Goal: Task Accomplishment & Management: Use online tool/utility

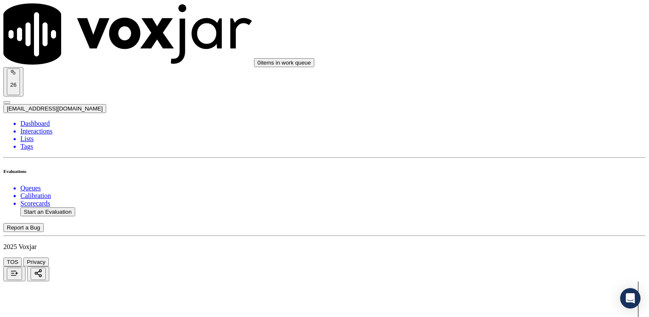
scroll to position [362, 0]
type input "11"
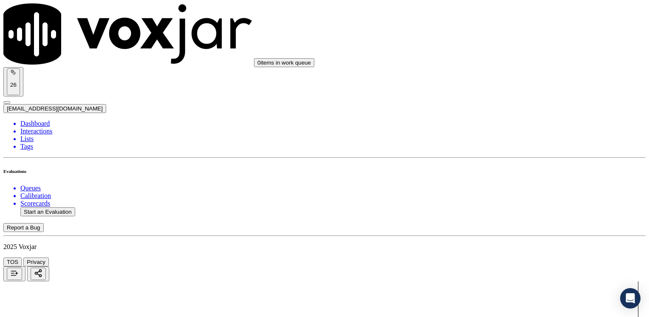
type textarea "S"
type textarea "Avoid saying phrases like "sera mas barata que la que tenias anteriormente""
drag, startPoint x: 480, startPoint y: 194, endPoint x: 650, endPoint y: 194, distance: 170.2
type input "13"
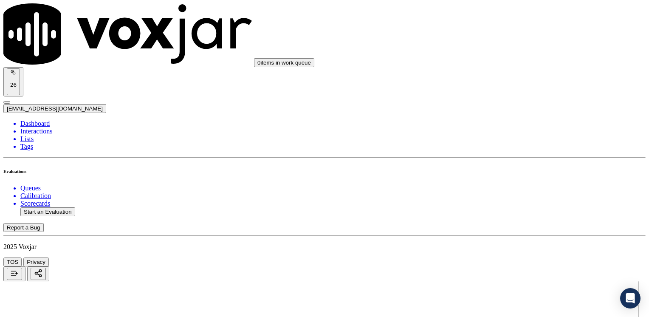
drag, startPoint x: 480, startPoint y: 127, endPoint x: 650, endPoint y: 137, distance: 169.6
type input "13"
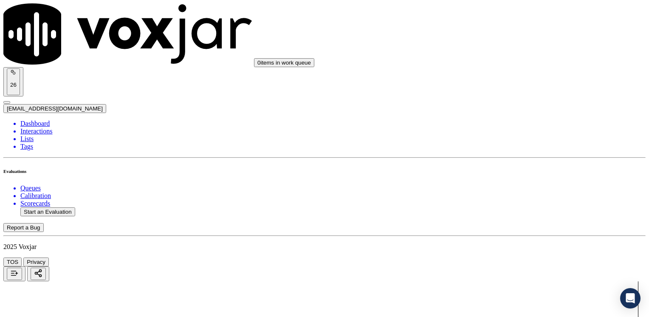
scroll to position [831, 0]
click at [56, 207] on button "Start an Evaluation" at bounding box center [47, 211] width 55 height 9
type input "20250818-125836_3393389173-[PERSON_NAME] TARRIFA all.mp3"
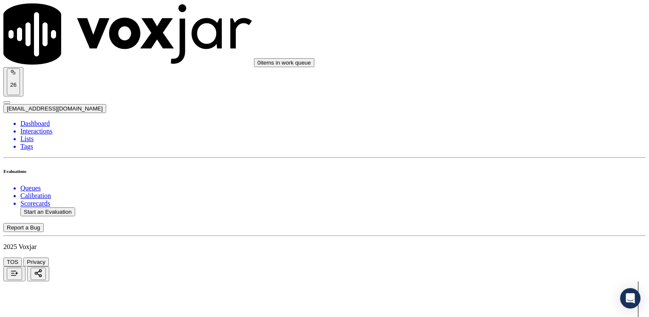
drag, startPoint x: 267, startPoint y: 161, endPoint x: 267, endPoint y: 165, distance: 4.3
type input "y"
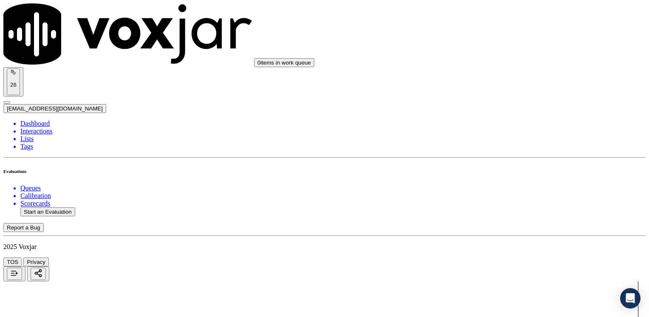
type input "[DATE]T21:20"
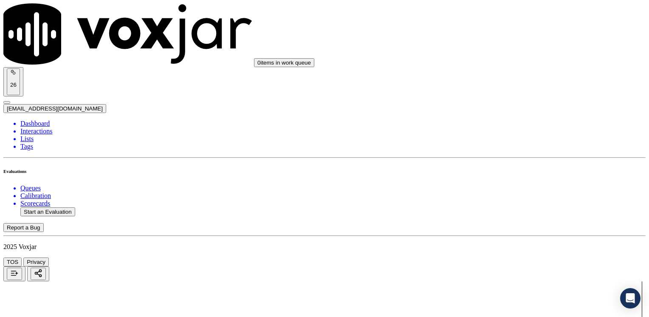
scroll to position [85, 0]
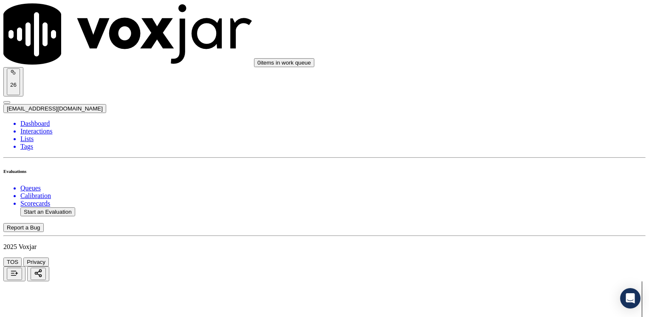
type input "3393389173"
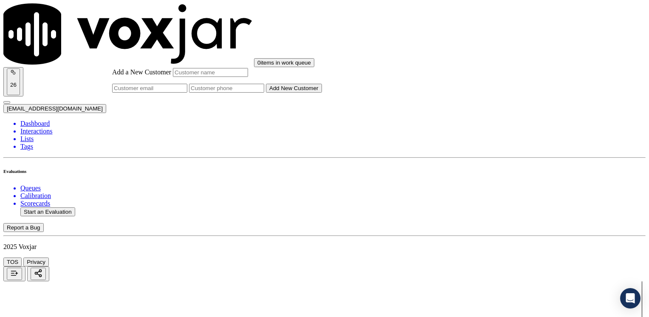
click at [264, 93] on input "Add a New Customer" at bounding box center [226, 88] width 75 height 9
paste input "3393389173"
type input "3393389173"
click at [248, 77] on input "Add a New Customer" at bounding box center [210, 72] width 75 height 9
paste input "Nacito Familia"
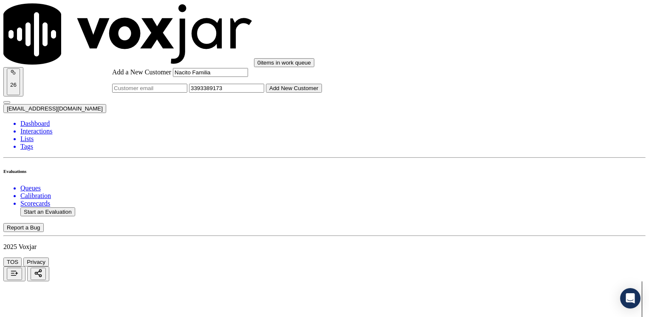
type input "Nacito Familia"
click at [322, 93] on button "Add New Customer" at bounding box center [294, 88] width 56 height 9
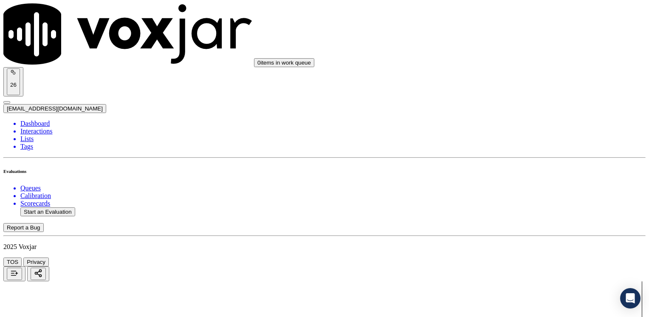
drag, startPoint x: 480, startPoint y: 137, endPoint x: 650, endPoint y: 154, distance: 170.6
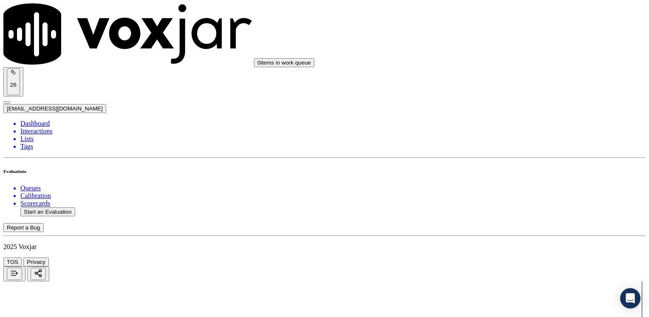
type input "4"
drag, startPoint x: 478, startPoint y: 164, endPoint x: 566, endPoint y: 167, distance: 87.9
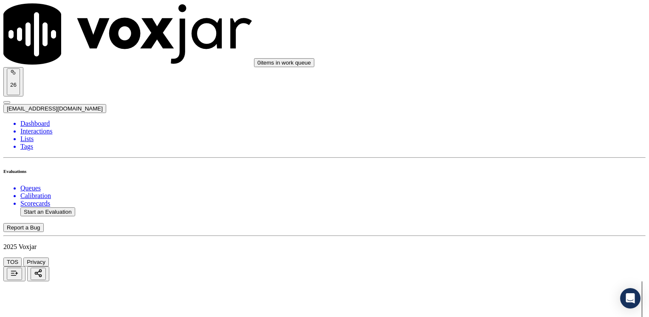
drag, startPoint x: 480, startPoint y: 161, endPoint x: 650, endPoint y: 189, distance: 171.6
type input "9"
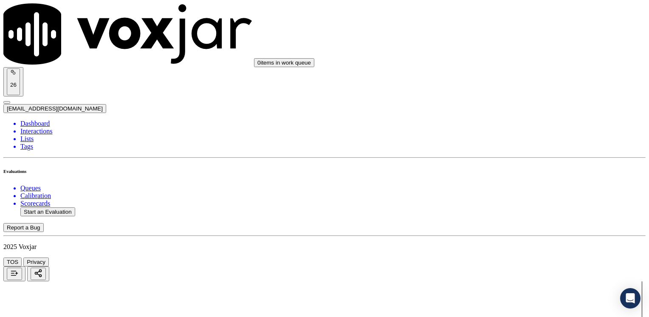
type textarea "Cx has not received his bills yet and wants to know why"
drag, startPoint x: 482, startPoint y: 270, endPoint x: 650, endPoint y: 270, distance: 167.6
type input "9"
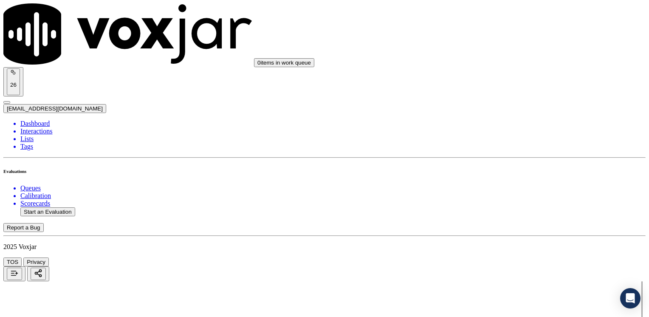
scroll to position [1468, 0]
drag, startPoint x: 479, startPoint y: 195, endPoint x: 650, endPoint y: 191, distance: 171.1
type input "5"
drag, startPoint x: 480, startPoint y: 84, endPoint x: 650, endPoint y: 84, distance: 170.2
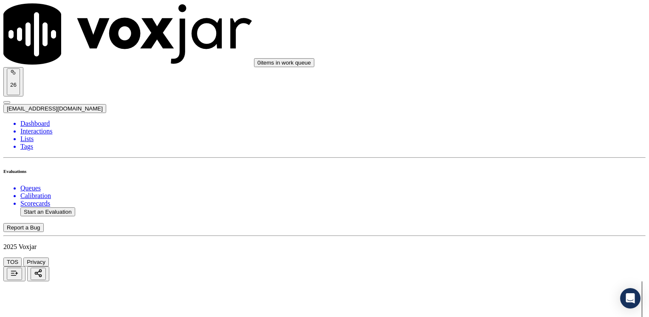
type input "2"
drag, startPoint x: 479, startPoint y: 148, endPoint x: 650, endPoint y: 152, distance: 171.1
type input "2"
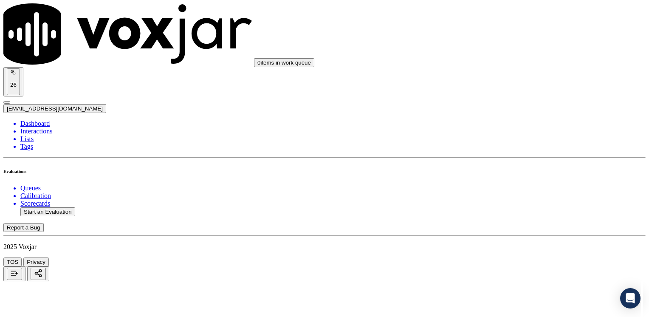
drag, startPoint x: 480, startPoint y: 174, endPoint x: 626, endPoint y: 187, distance: 146.2
type input "9"
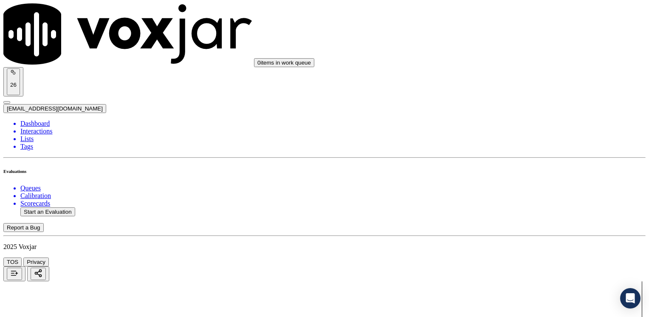
scroll to position [340, 0]
drag, startPoint x: 481, startPoint y: 198, endPoint x: 650, endPoint y: 198, distance: 168.9
type input "9"
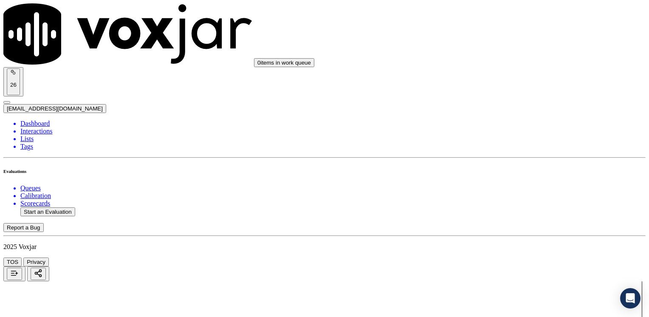
type input "8"
drag, startPoint x: 480, startPoint y: 103, endPoint x: 647, endPoint y: 105, distance: 166.8
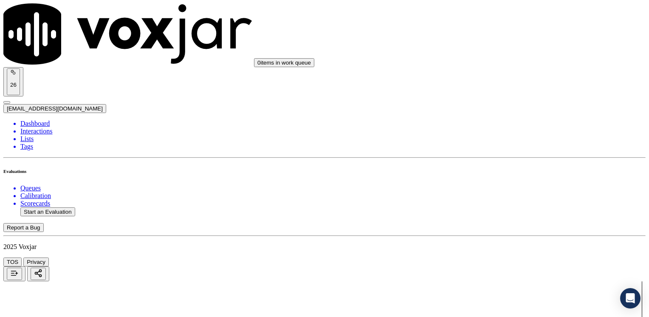
type input "7"
drag, startPoint x: 482, startPoint y: 217, endPoint x: 650, endPoint y: 220, distance: 168.1
type input "9"
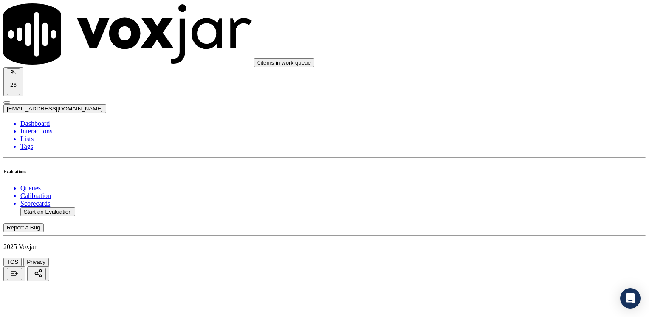
scroll to position [764, 0]
type textarea "Make sure to confirm full service address and the name as it appears on the bil…"
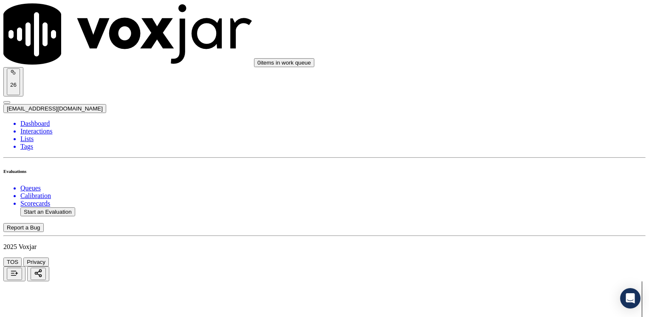
scroll to position [1513, 0]
click at [58, 207] on button "Start an Evaluation" at bounding box center [47, 211] width 55 height 9
type input "20250818-174817_6149376716-[PERSON_NAME] all.mp3"
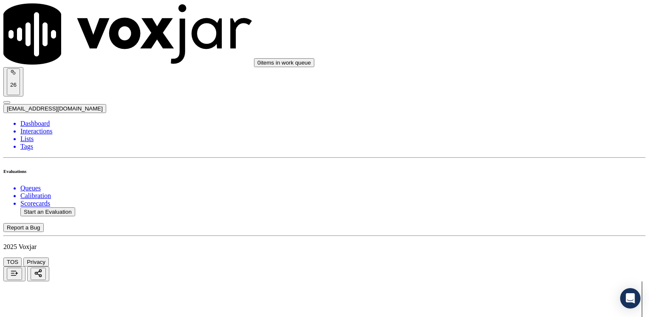
type input "hernando"
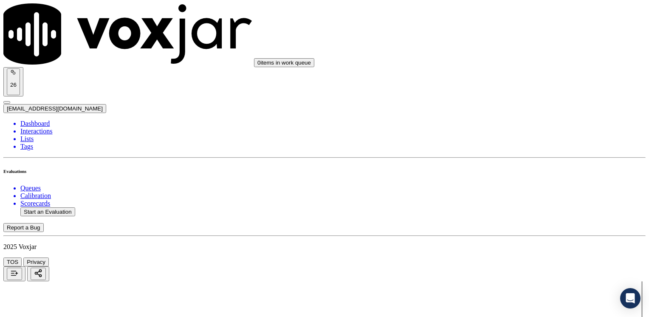
type input "[DATE]T21:53"
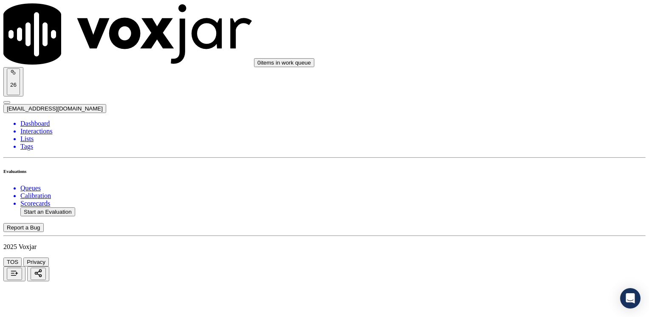
type input "6149376716"
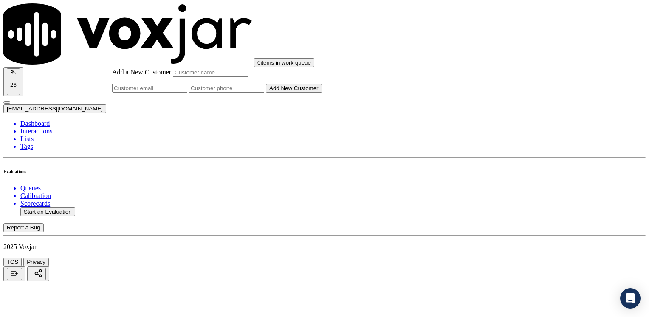
click at [264, 93] on input "Add a New Customer" at bounding box center [226, 88] width 75 height 9
paste input "6149376716"
type input "6149376716"
click at [248, 77] on input "Add a New Customer" at bounding box center [210, 72] width 75 height 9
paste input "[PERSON_NAME]"
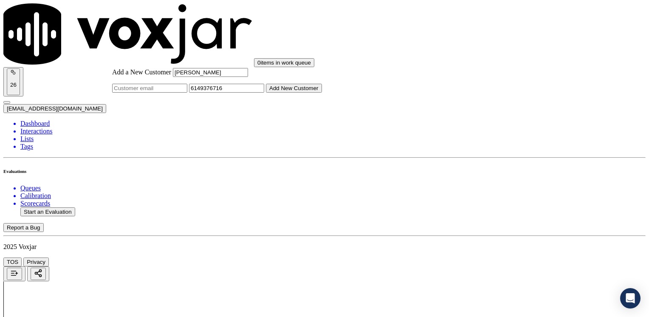
click at [322, 93] on button "Add New Customer" at bounding box center [294, 88] width 56 height 9
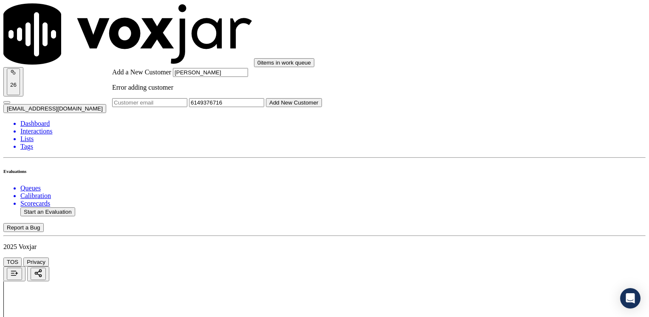
click at [248, 77] on input "[PERSON_NAME]" at bounding box center [210, 72] width 75 height 9
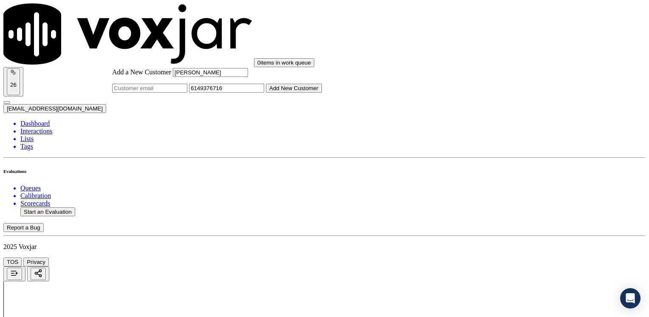
type input "[PERSON_NAME]"
click at [322, 93] on button "Add New Customer" at bounding box center [294, 88] width 56 height 9
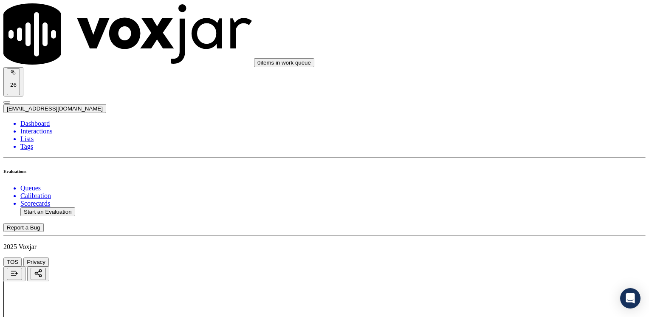
drag, startPoint x: 482, startPoint y: 144, endPoint x: 650, endPoint y: 144, distance: 168.1
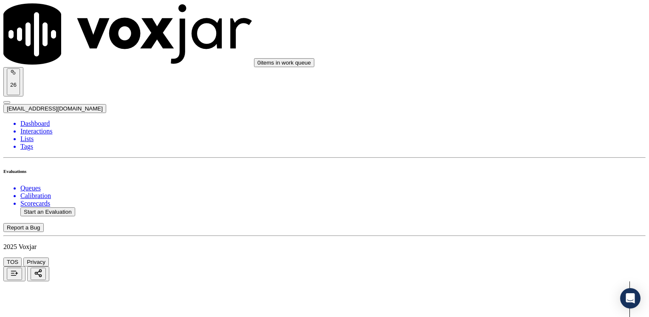
type input "12"
drag, startPoint x: 479, startPoint y: 164, endPoint x: 626, endPoint y: 191, distance: 150.1
type input "11"
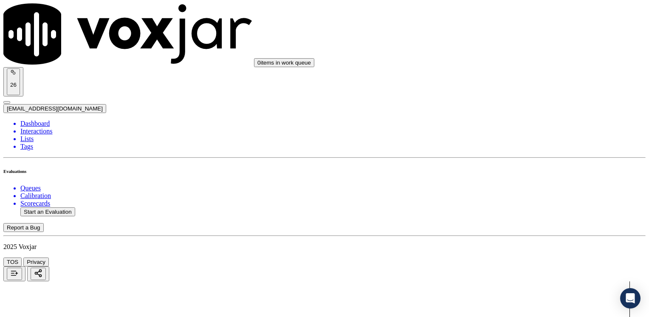
drag, startPoint x: 483, startPoint y: 252, endPoint x: 650, endPoint y: 252, distance: 167.2
type input "12"
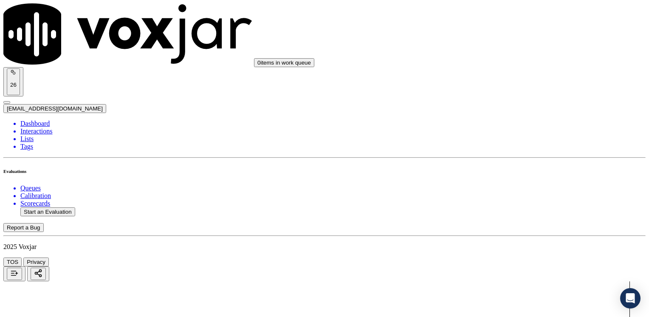
scroll to position [467, 0]
drag, startPoint x: 480, startPoint y: 192, endPoint x: 650, endPoint y: 188, distance: 170.3
type input "12"
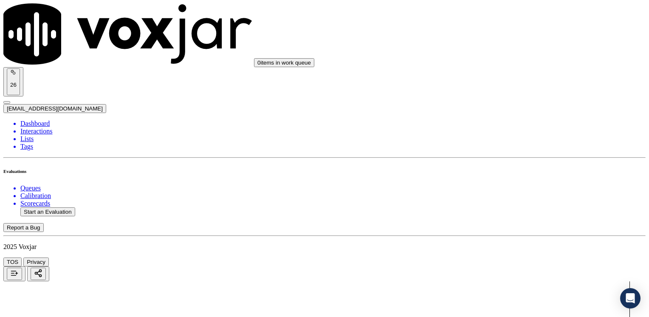
type input "10"
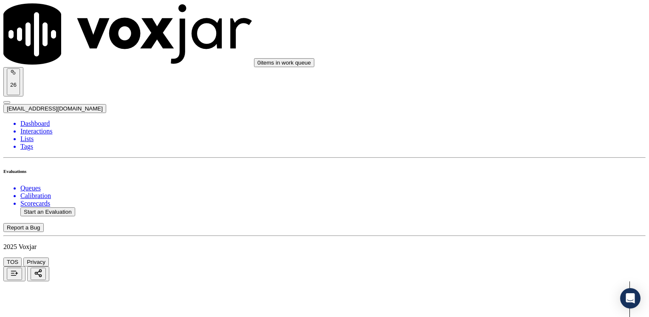
drag, startPoint x: 480, startPoint y: 191, endPoint x: 650, endPoint y: 194, distance: 169.4
type input "13"
type input "12"
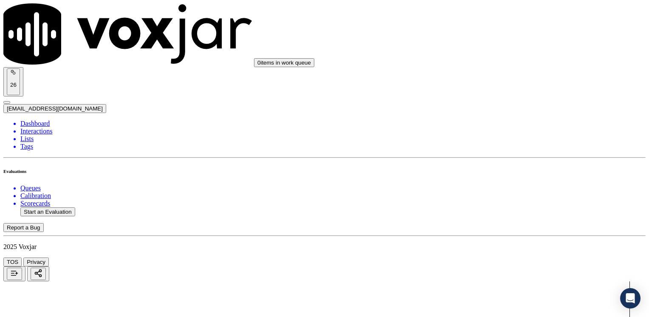
type input "11"
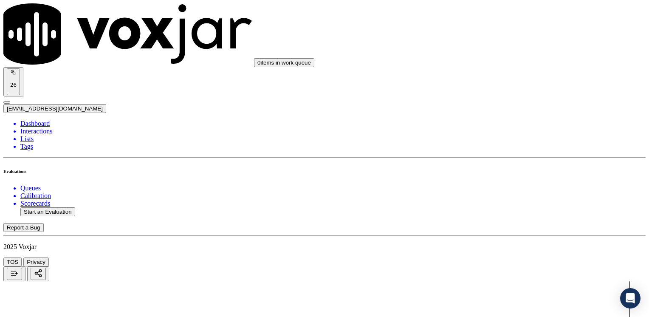
scroll to position [509, 0]
type textarea "Avoid saying "se le [PERSON_NAME] la tarifa mas baja""
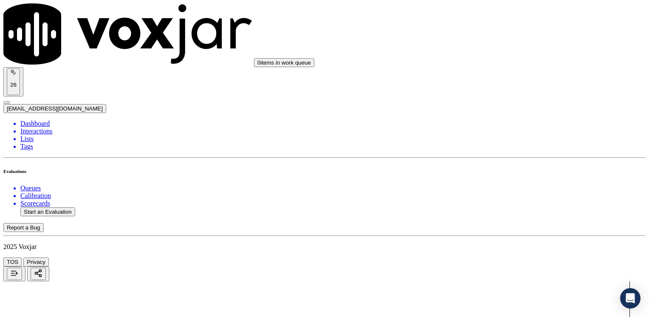
type textarea "Avoid saying " ese monto no lo paga" referring to the cancellation fee"
click at [68, 207] on button "Start an Evaluation" at bounding box center [47, 211] width 55 height 9
type input "20250818-091121_2676848697-[PERSON_NAME] 2 all.mp3"
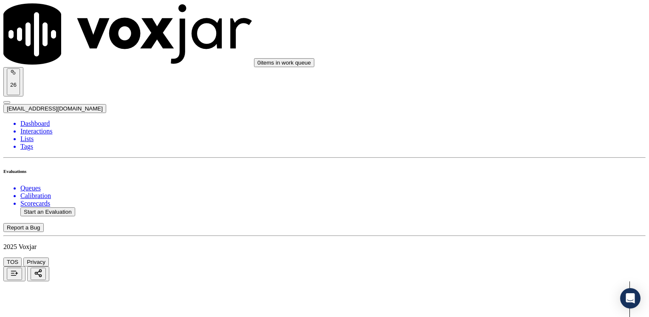
type input "YERALDIN"
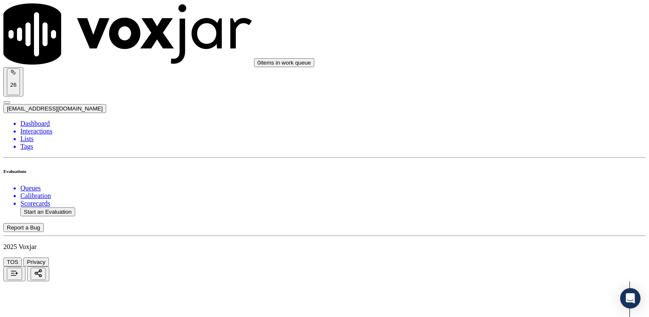
type input "[DATE]T22:02"
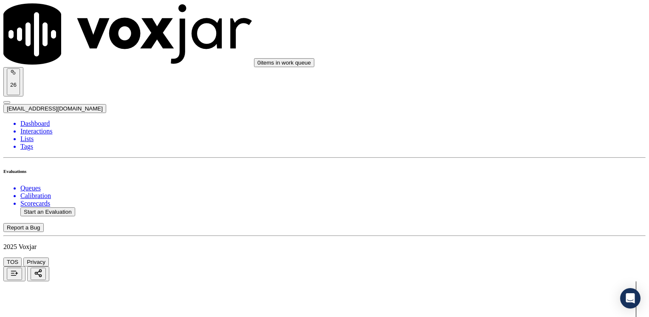
type input "2676848697"
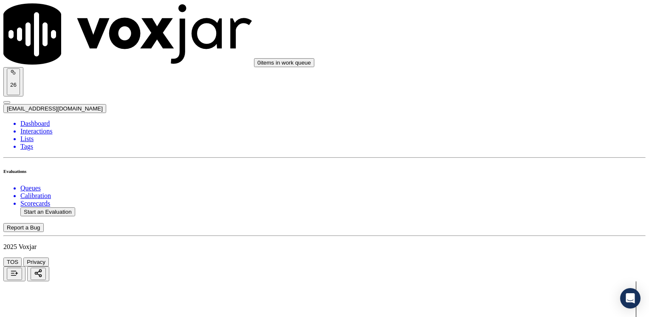
drag, startPoint x: 479, startPoint y: 143, endPoint x: 650, endPoint y: 142, distance: 171.0
type input "12"
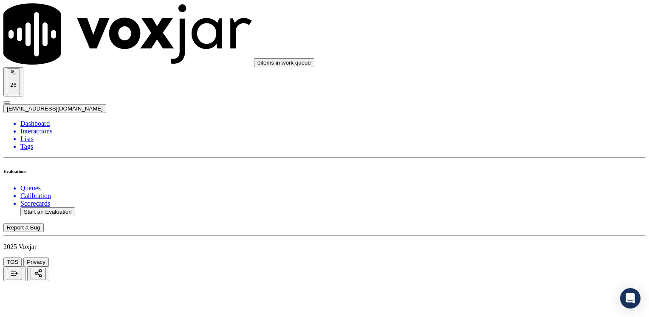
drag, startPoint x: 480, startPoint y: 249, endPoint x: 648, endPoint y: 218, distance: 170.9
type input "11"
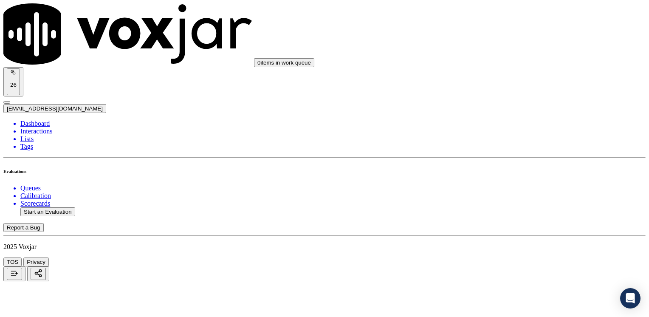
type input "10"
drag, startPoint x: 484, startPoint y: 85, endPoint x: 648, endPoint y: 76, distance: 164.5
type input "12"
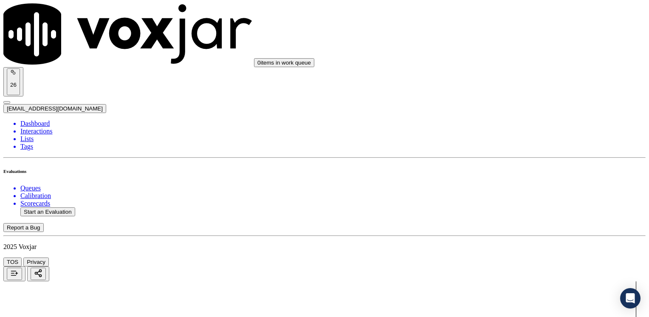
scroll to position [275, 0]
drag, startPoint x: 483, startPoint y: 189, endPoint x: 650, endPoint y: 210, distance: 168.1
type input "12"
drag, startPoint x: 479, startPoint y: 85, endPoint x: 648, endPoint y: 126, distance: 174.3
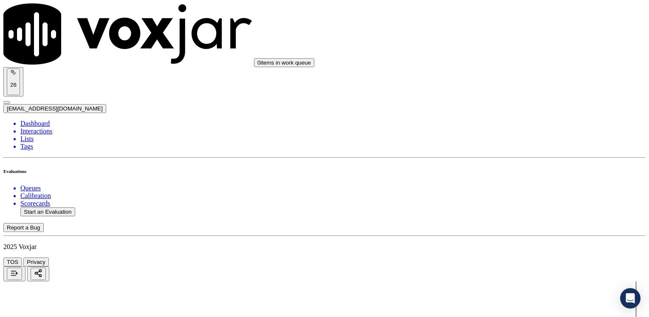
type input "13"
drag, startPoint x: 480, startPoint y: 230, endPoint x: 650, endPoint y: 204, distance: 171.3
type input "13"
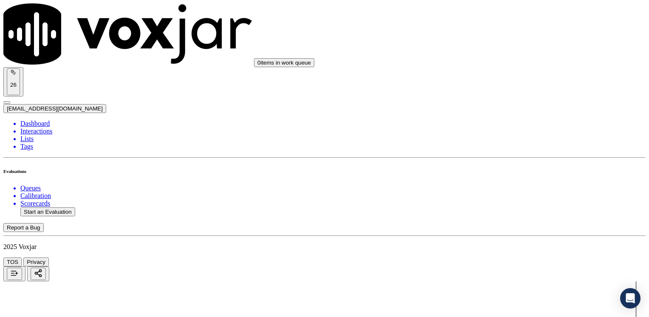
click at [61, 207] on button "Start an Evaluation" at bounding box center [47, 211] width 55 height 9
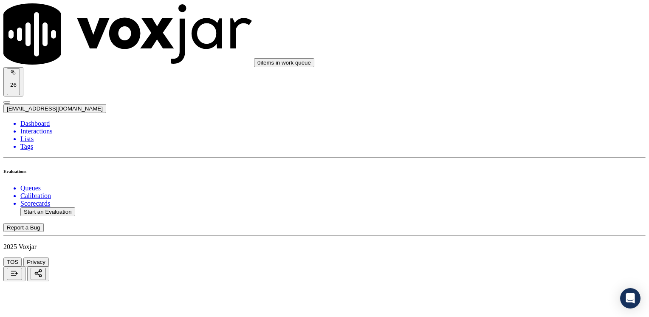
type input "20250818-111836_4845294172-[PERSON_NAME] all.mp3"
type input "o"
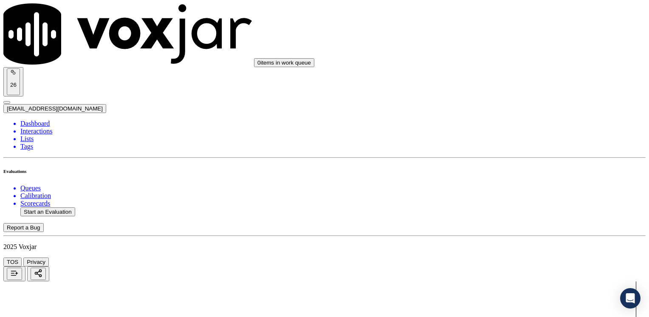
type input "[PERSON_NAME]"
type input "[DATE]T22:10"
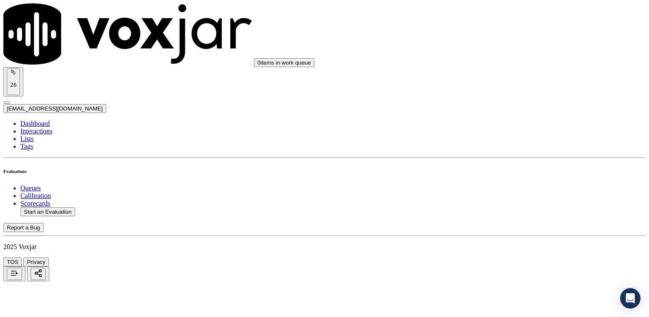
type input "4845294172"
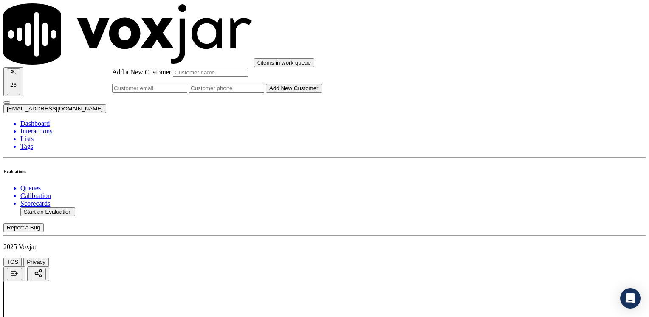
click at [264, 93] on input "Add a New Customer" at bounding box center [226, 88] width 75 height 9
paste input "4845294172"
type input "4845294172"
click at [248, 77] on input "Add a New Customer" at bounding box center [210, 72] width 75 height 9
paste input "Yuberkys [PERSON_NAME]"
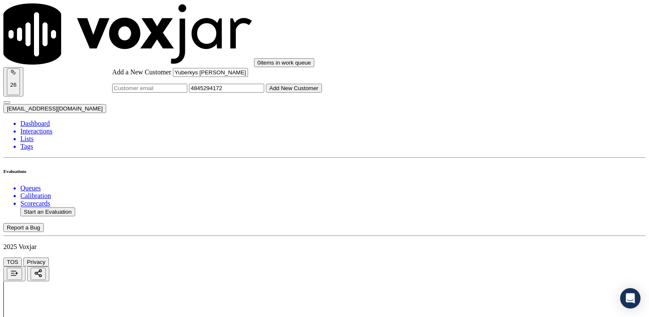
type input "Yuberkys [PERSON_NAME]"
click at [322, 93] on div "Add a New Customer Yuberkys [PERSON_NAME] 4845294172 Add New Customer" at bounding box center [217, 80] width 210 height 25
click at [322, 93] on button "Add New Customer" at bounding box center [294, 88] width 56 height 9
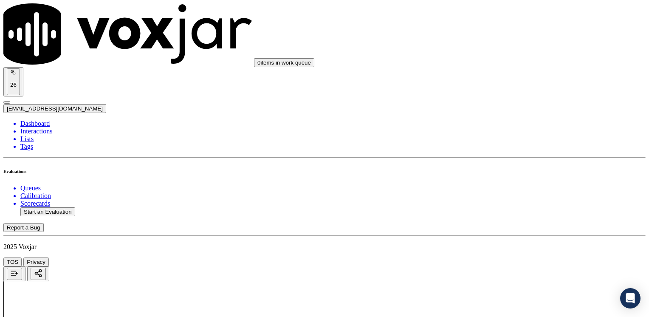
drag, startPoint x: 479, startPoint y: 133, endPoint x: 648, endPoint y: 127, distance: 169.0
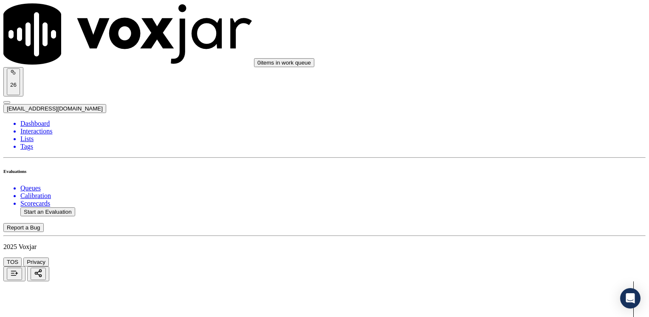
type input "4"
drag, startPoint x: 479, startPoint y: 202, endPoint x: 650, endPoint y: 201, distance: 171.0
type input "9"
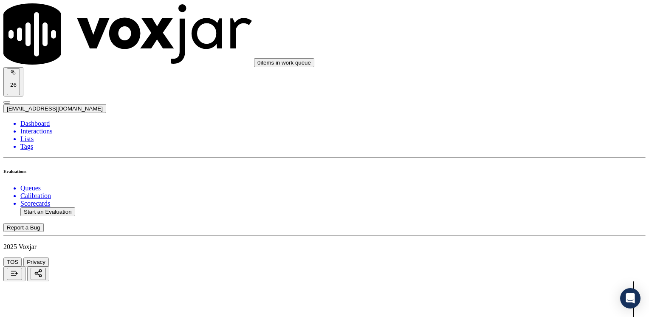
type textarea "Cx calls because she's getting high bills and needs help to reduce them"
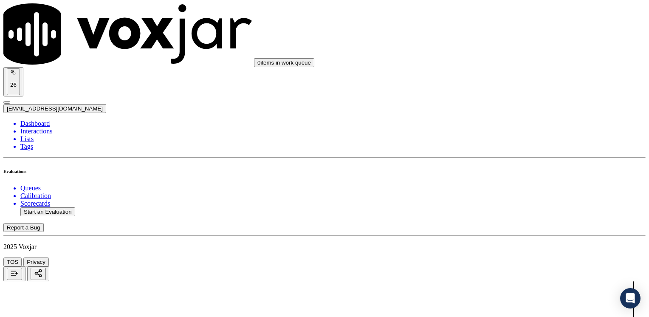
drag, startPoint x: 477, startPoint y: 159, endPoint x: 650, endPoint y: 194, distance: 175.8
type input "9"
drag, startPoint x: 480, startPoint y: 143, endPoint x: 650, endPoint y: 144, distance: 169.3
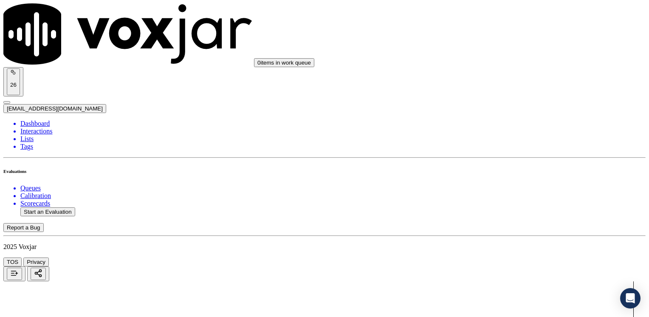
type input "9"
drag, startPoint x: 480, startPoint y: 75, endPoint x: 650, endPoint y: 121, distance: 175.5
type input "9"
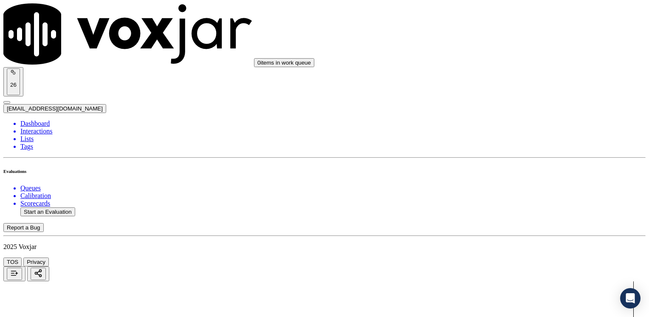
drag, startPoint x: 480, startPoint y: 174, endPoint x: 650, endPoint y: 174, distance: 169.3
type input "9"
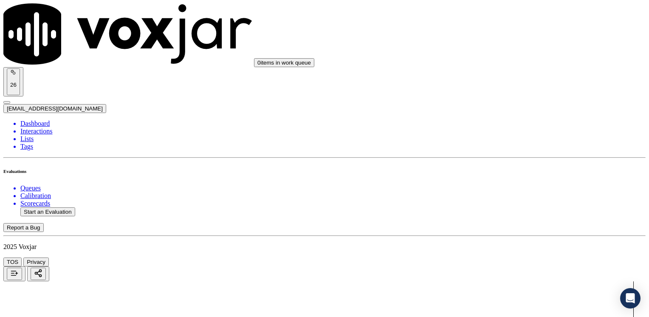
drag, startPoint x: 480, startPoint y: 159, endPoint x: 592, endPoint y: 169, distance: 113.0
type input "9"
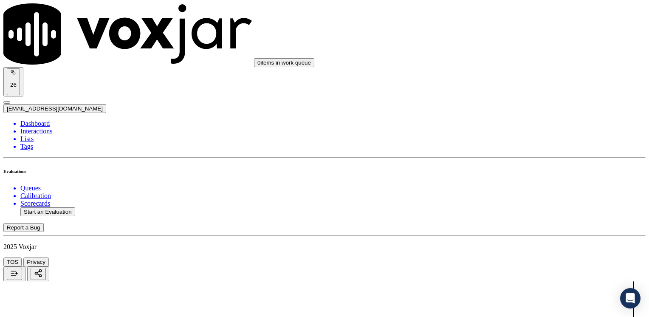
scroll to position [1316, 0]
drag, startPoint x: 481, startPoint y: 133, endPoint x: 650, endPoint y: 139, distance: 169.0
type input "2"
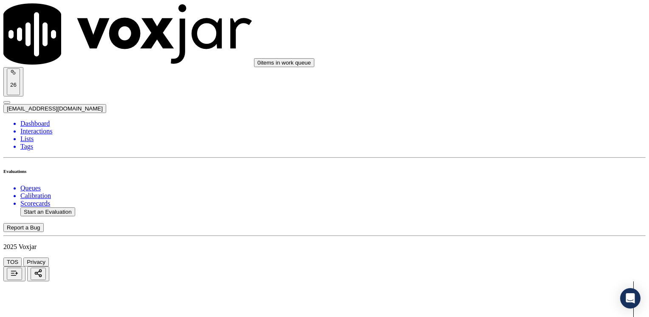
drag, startPoint x: 478, startPoint y: 113, endPoint x: 545, endPoint y: 107, distance: 66.9
drag, startPoint x: 479, startPoint y: 109, endPoint x: 650, endPoint y: 108, distance: 170.6
type input "2"
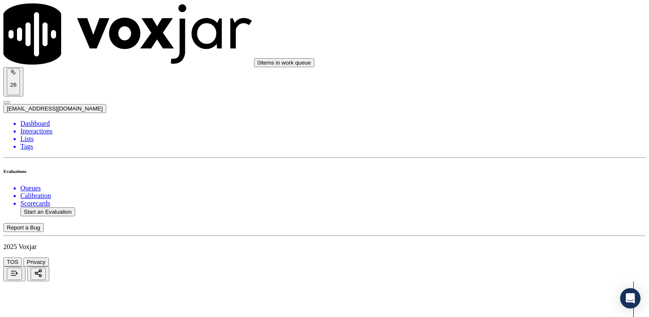
drag, startPoint x: 478, startPoint y: 221, endPoint x: 650, endPoint y: 216, distance: 171.5
type input "5"
drag, startPoint x: 482, startPoint y: 163, endPoint x: 650, endPoint y: 164, distance: 167.6
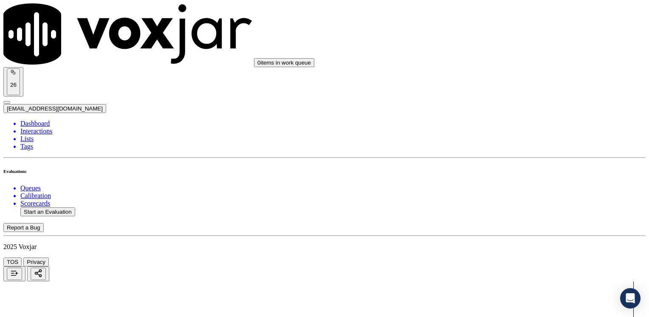
type input "7"
click at [45, 207] on button "Start an Evaluation" at bounding box center [47, 211] width 55 height 9
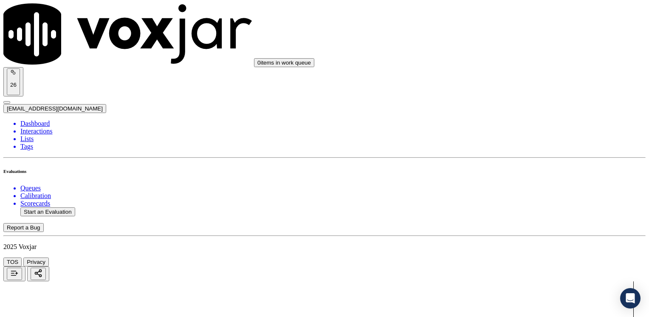
type input "20250818-184758_2679790638-[PERSON_NAME] all.mp3"
type input "[PERSON_NAME]"
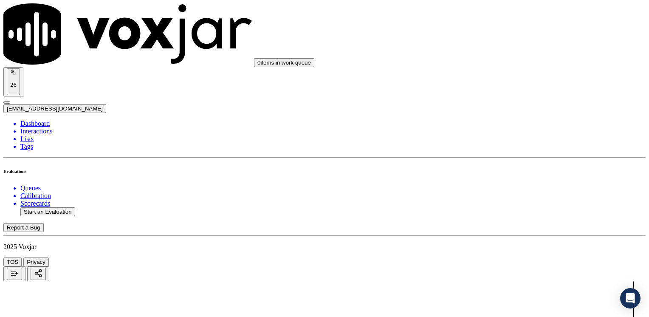
type input "[DATE]T22:21"
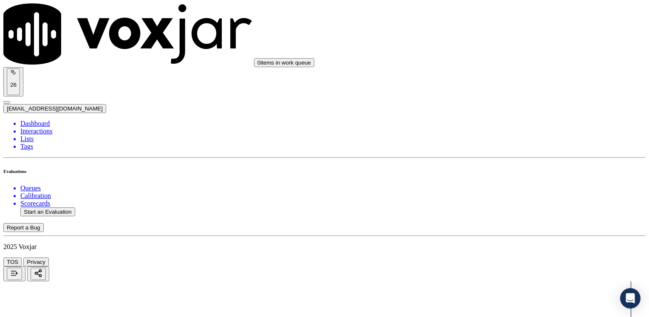
type input "2679790638"
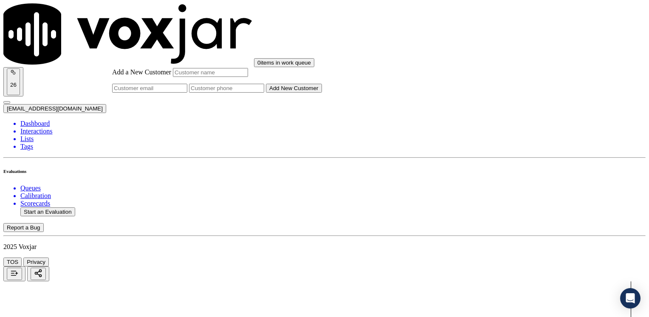
click at [264, 93] on input "Add a New Customer" at bounding box center [226, 88] width 75 height 9
paste input "2679790638"
type input "2679790638"
click at [248, 77] on input "Add a New Customer" at bounding box center [210, 72] width 75 height 9
paste input "[PERSON_NAME]"
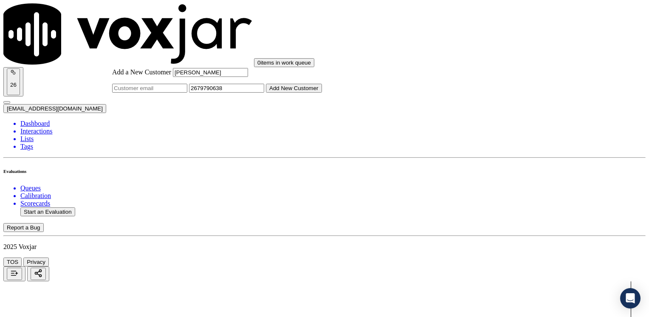
type input "[PERSON_NAME]"
click at [322, 93] on button "Add New Customer" at bounding box center [294, 88] width 56 height 9
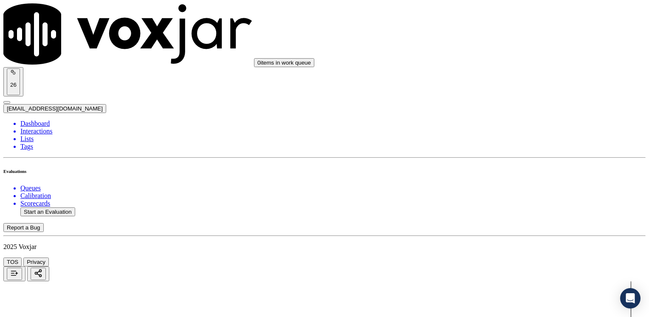
drag, startPoint x: 480, startPoint y: 144, endPoint x: 650, endPoint y: 144, distance: 169.3
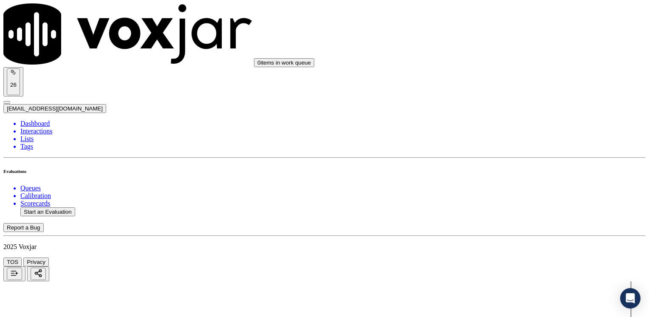
type input "12"
drag, startPoint x: 480, startPoint y: 252, endPoint x: 650, endPoint y: 222, distance: 172.8
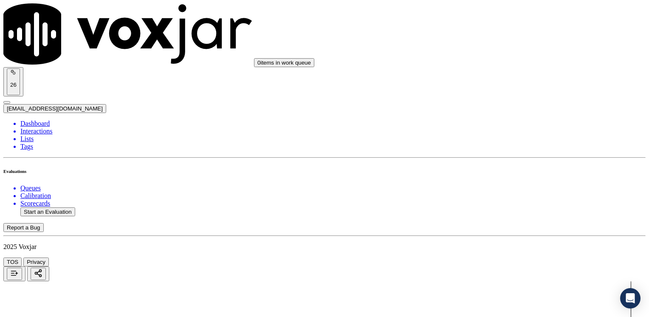
drag, startPoint x: 479, startPoint y: 249, endPoint x: 635, endPoint y: 216, distance: 159.2
type input "11"
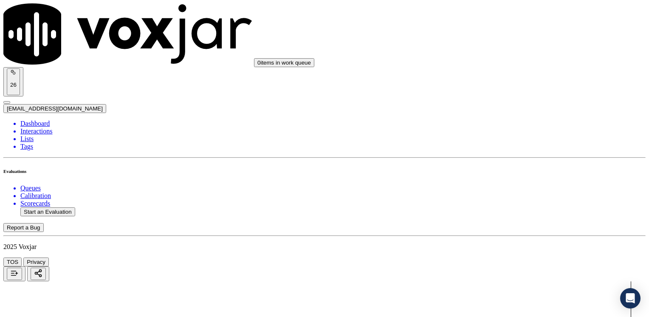
type input "10"
drag, startPoint x: 480, startPoint y: 104, endPoint x: 650, endPoint y: 104, distance: 169.3
type input "12"
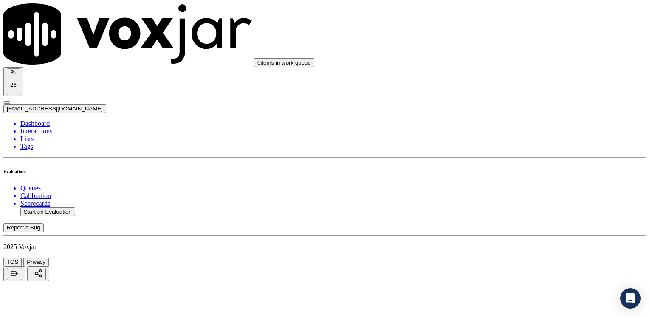
scroll to position [340, 0]
drag, startPoint x: 482, startPoint y: 124, endPoint x: 648, endPoint y: 124, distance: 166.4
type input "12"
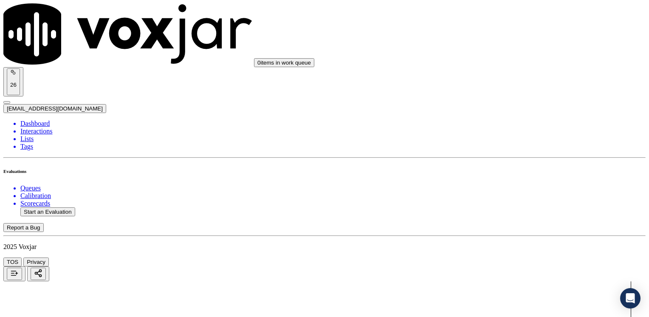
type input "12"
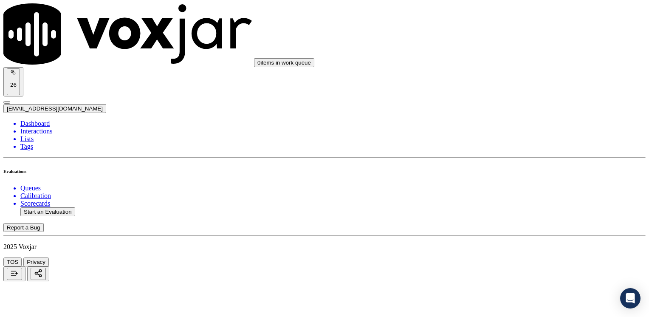
type textarea "P"
type textarea "m"
type textarea "Make sure to confirm full service address and the name as it appears on the bil…"
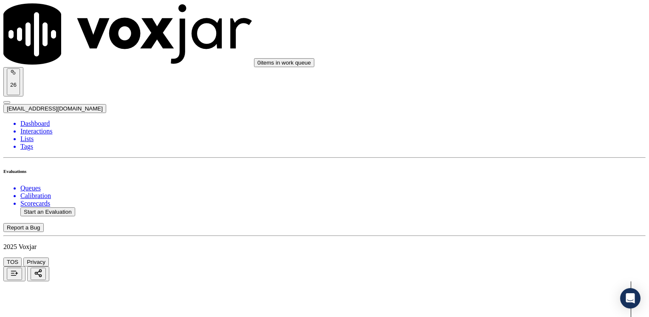
drag, startPoint x: 480, startPoint y: 187, endPoint x: 650, endPoint y: 193, distance: 170.3
type input "13"
drag, startPoint x: 596, startPoint y: 43, endPoint x: 635, endPoint y: 61, distance: 42.9
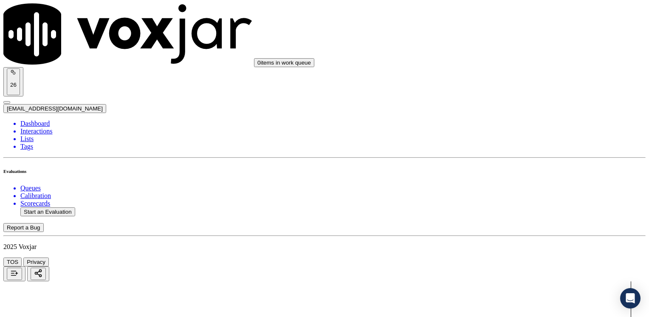
type input "13"
drag, startPoint x: 504, startPoint y: 112, endPoint x: 457, endPoint y: 87, distance: 53.8
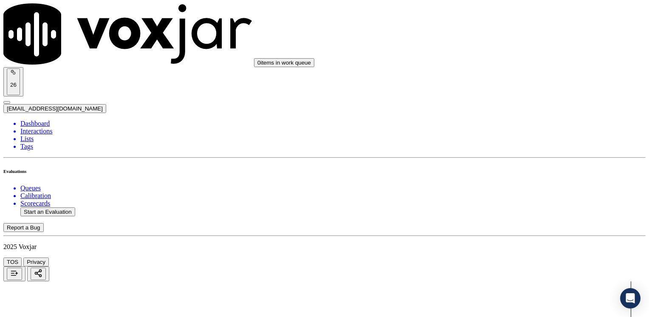
click at [48, 207] on button "Start an Evaluation" at bounding box center [47, 211] width 55 height 9
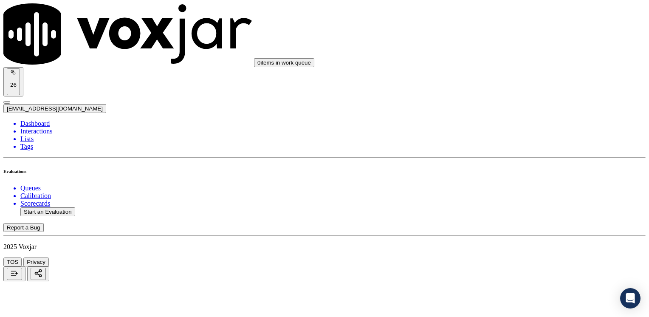
type input "20250818-101028_7733860117-[PERSON_NAME] all.mp3"
type input "yeral"
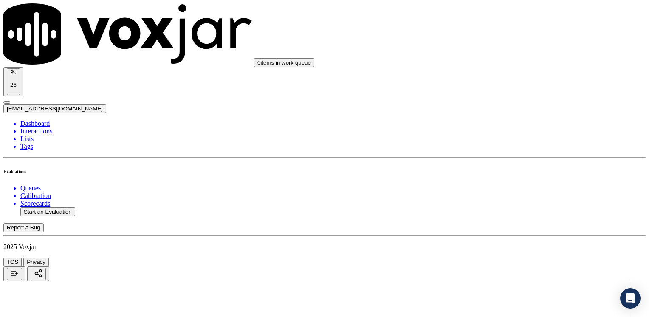
scroll to position [85, 0]
type input "[DATE]T22:31"
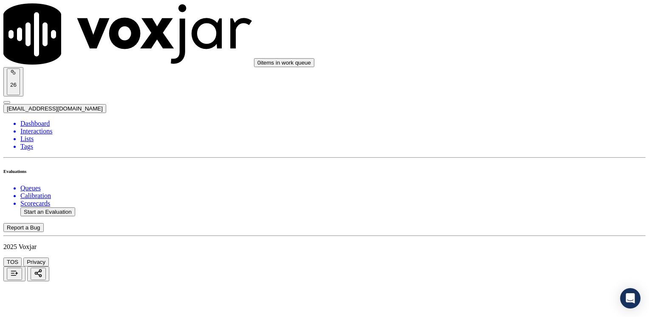
type input "7733860117"
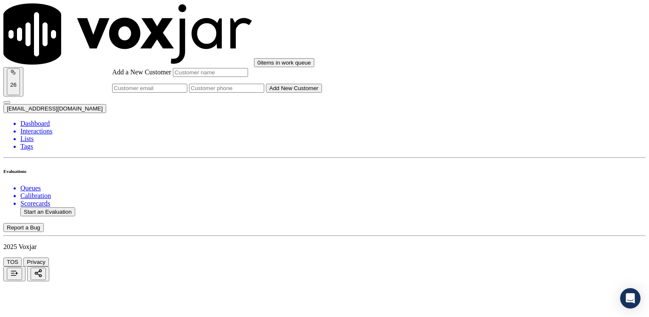
click at [322, 93] on div "Add a New Customer Add New Customer" at bounding box center [217, 80] width 210 height 25
click at [264, 93] on input "Add a New Customer" at bounding box center [226, 88] width 75 height 9
paste input "7733860117"
type input "7733860117"
click at [248, 77] on input "Add a New Customer" at bounding box center [210, 72] width 75 height 9
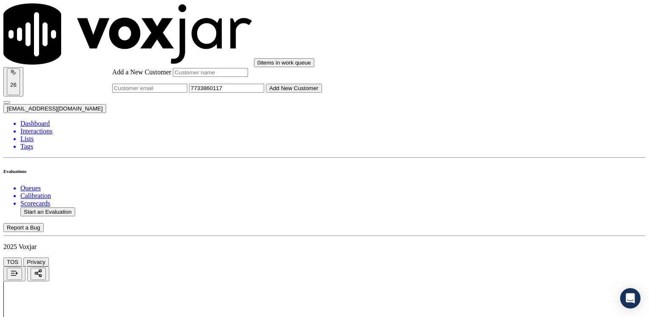
paste input "[PERSON_NAME]"
type input "[PERSON_NAME]"
click at [322, 93] on button "Add New Customer" at bounding box center [294, 88] width 56 height 9
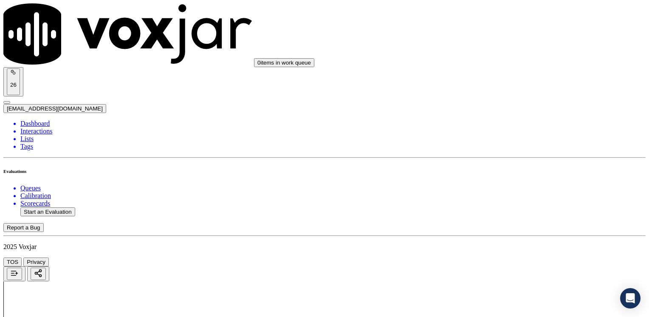
drag, startPoint x: 482, startPoint y: 135, endPoint x: 650, endPoint y: 136, distance: 168.1
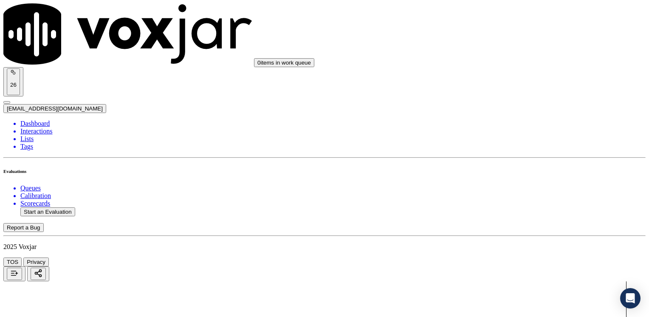
type input "4"
drag, startPoint x: 482, startPoint y: 244, endPoint x: 650, endPoint y: 240, distance: 167.7
type input "9"
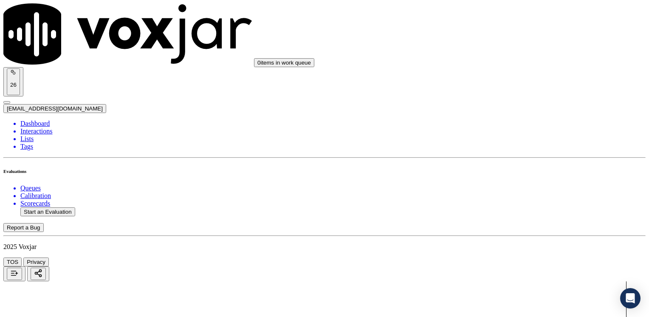
type textarea "Cx calls to know when her gas service will be activated"
drag, startPoint x: 481, startPoint y: 142, endPoint x: 650, endPoint y: 142, distance: 168.5
type input "9"
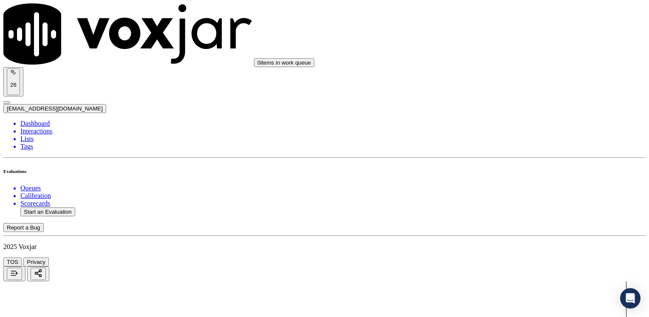
drag, startPoint x: 480, startPoint y: 231, endPoint x: 648, endPoint y: 232, distance: 168.5
type input "7"
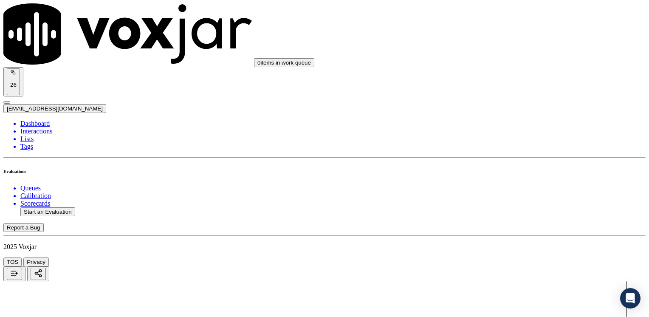
scroll to position [1103, 0]
drag, startPoint x: 481, startPoint y: 240, endPoint x: 650, endPoint y: 231, distance: 169.2
type input "9"
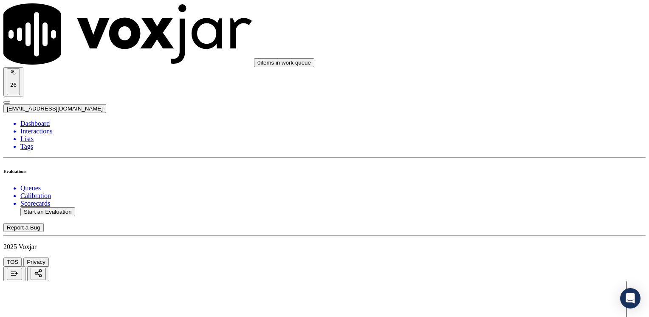
drag, startPoint x: 480, startPoint y: 175, endPoint x: 650, endPoint y: 162, distance: 170.3
type input "2"
drag, startPoint x: 479, startPoint y: 193, endPoint x: 650, endPoint y: 199, distance: 170.8
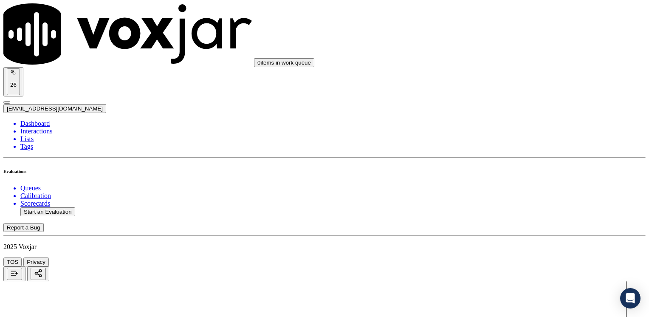
type input "2"
drag, startPoint x: 479, startPoint y: 198, endPoint x: 648, endPoint y: 193, distance: 169.0
type input "5"
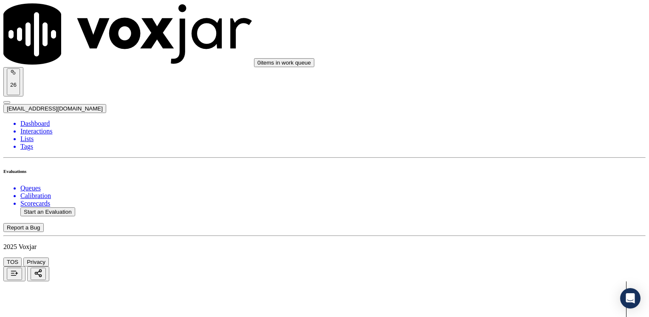
drag, startPoint x: 478, startPoint y: 160, endPoint x: 650, endPoint y: 174, distance: 172.4
type input "9"
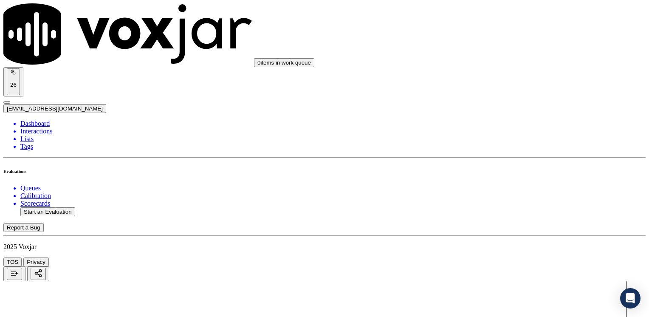
scroll to position [722, 0]
drag, startPoint x: 480, startPoint y: 160, endPoint x: 633, endPoint y: 160, distance: 153.2
type input "9"
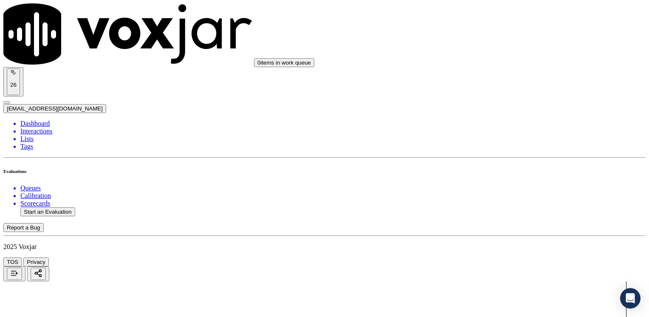
drag, startPoint x: 480, startPoint y: 90, endPoint x: 650, endPoint y: 87, distance: 169.4
type input "9"
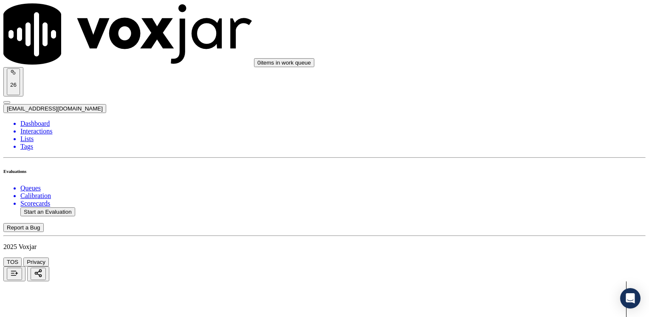
click at [63, 207] on button "Start an Evaluation" at bounding box center [47, 211] width 55 height 9
type input "20250818-111052_3125203772-[PERSON_NAME] all.mp3"
type input "[PERSON_NAME]"
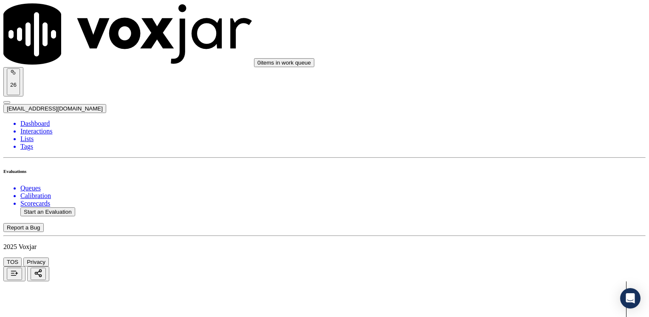
scroll to position [0, 0]
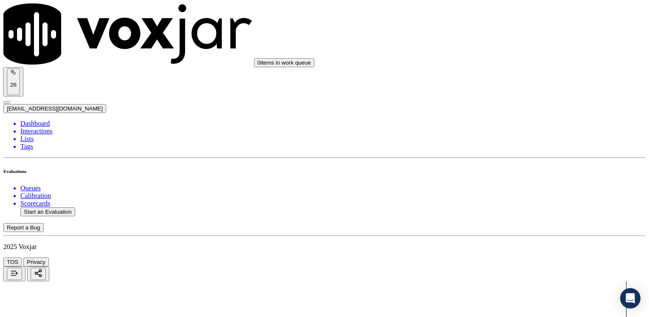
click at [63, 207] on button "Start an Evaluation" at bounding box center [47, 211] width 55 height 9
type input "20250818-121340_7736409210-[PERSON_NAME] all (1).mp3"
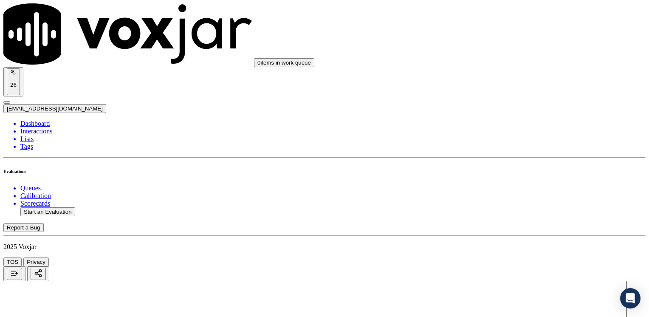
type input "veronic"
type input "[DATE]T22:40"
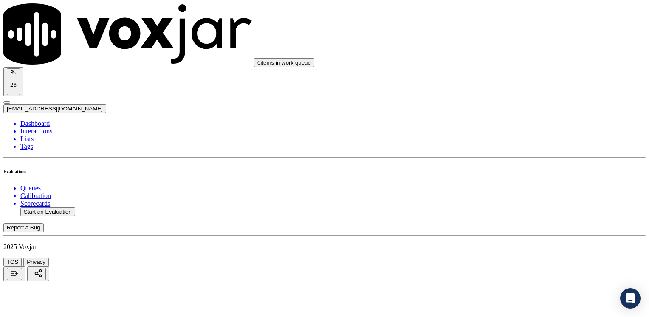
type input "7736409210"
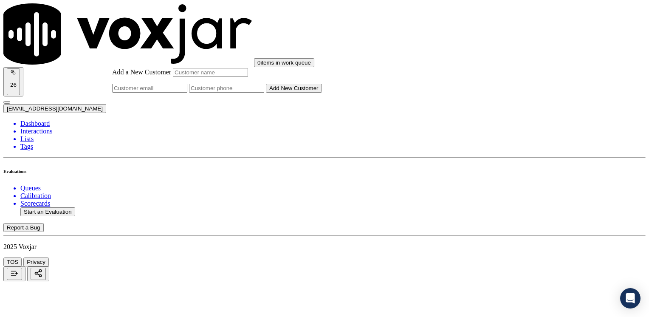
click at [264, 93] on input "Add a New Customer" at bounding box center [226, 88] width 75 height 9
paste input "7736409210"
type input "7736409210"
click at [248, 77] on input "Add a New Customer" at bounding box center [210, 72] width 75 height 9
paste input "7736409210"
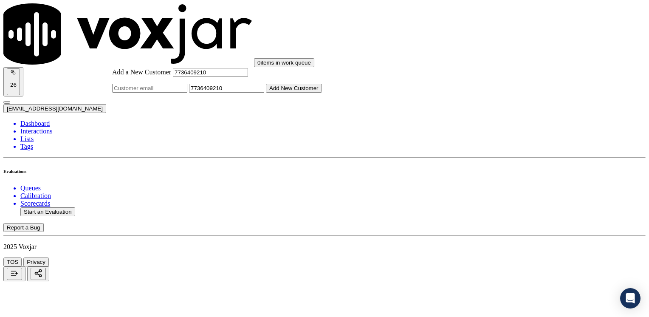
drag, startPoint x: 375, startPoint y: 125, endPoint x: 270, endPoint y: 129, distance: 105.3
paste input "[PERSON_NAME]"
type input "[PERSON_NAME]"
click at [322, 93] on button "Add New Customer" at bounding box center [294, 88] width 56 height 9
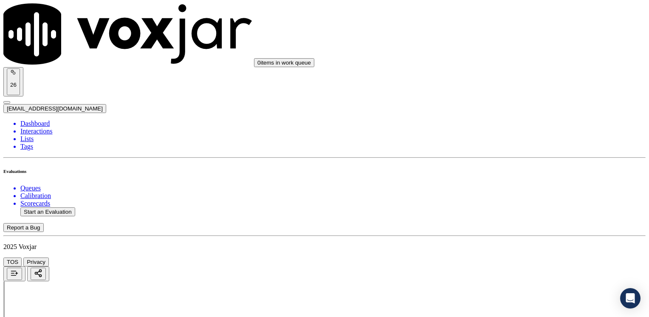
drag, startPoint x: 481, startPoint y: 134, endPoint x: 650, endPoint y: 134, distance: 168.9
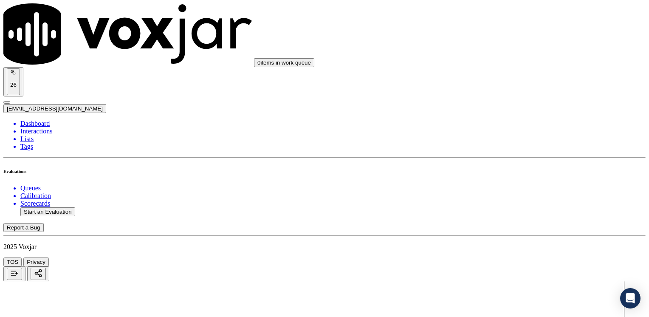
type input "4"
drag, startPoint x: 478, startPoint y: 120, endPoint x: 650, endPoint y: 120, distance: 171.5
type input "9"
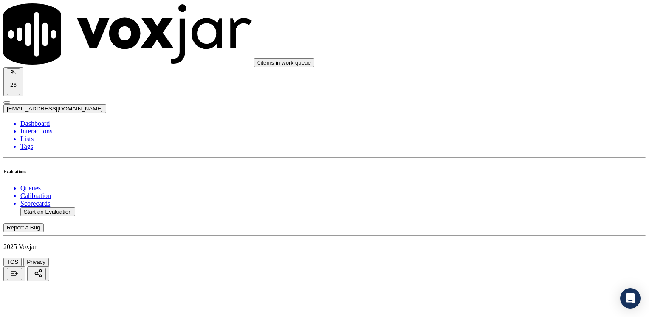
type textarea "Cx wants to pay her gas bill"
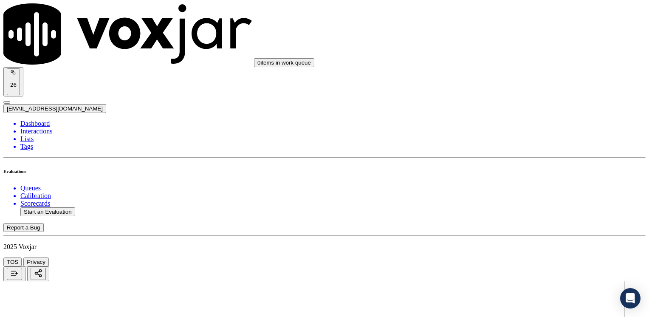
drag, startPoint x: 480, startPoint y: 115, endPoint x: 650, endPoint y: 132, distance: 170.6
type input "9"
drag, startPoint x: 480, startPoint y: 187, endPoint x: 650, endPoint y: 182, distance: 169.4
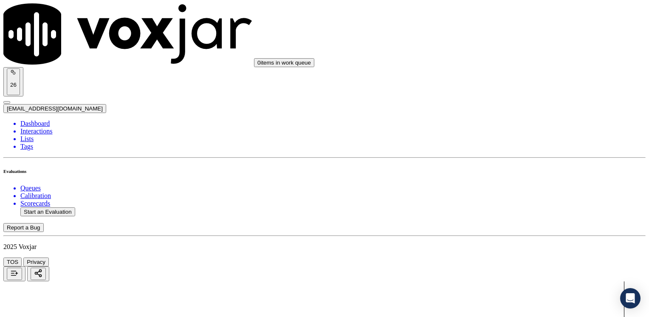
type input "9"
drag, startPoint x: 479, startPoint y: 144, endPoint x: 650, endPoint y: 147, distance: 171.1
type input "7"
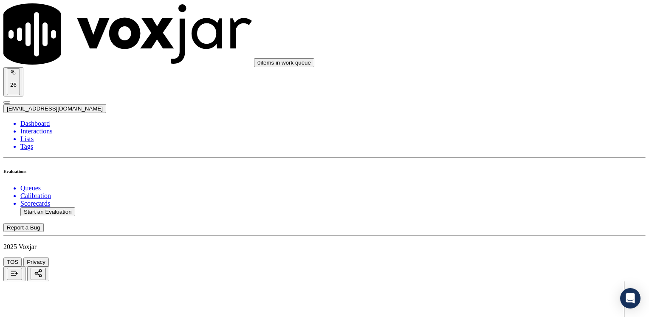
drag, startPoint x: 482, startPoint y: 155, endPoint x: 606, endPoint y: 188, distance: 128.9
type input "9"
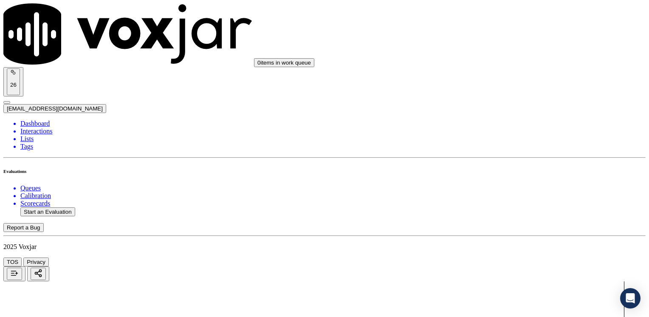
scroll to position [1316, 0]
drag, startPoint x: 479, startPoint y: 132, endPoint x: 650, endPoint y: 132, distance: 170.6
type input "2"
drag, startPoint x: 480, startPoint y: 237, endPoint x: 650, endPoint y: 238, distance: 170.2
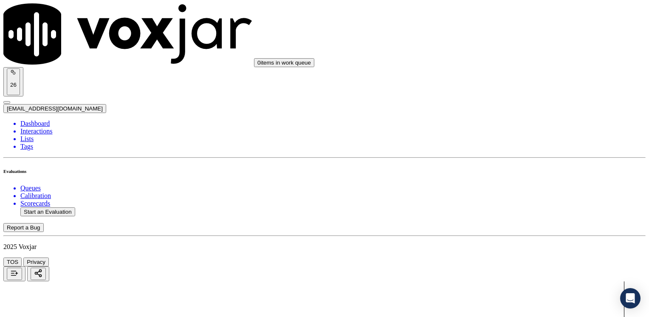
type input "2"
drag, startPoint x: 482, startPoint y: 223, endPoint x: 648, endPoint y: 186, distance: 170.1
type input "5"
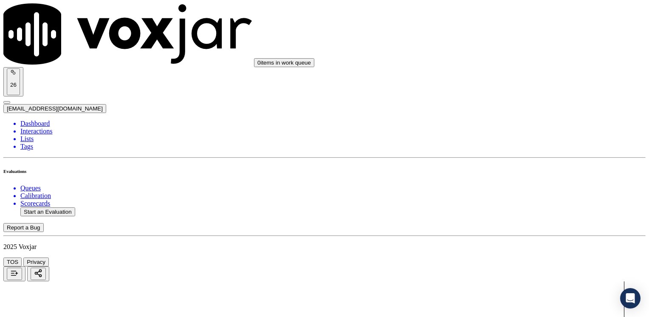
drag, startPoint x: 480, startPoint y: 202, endPoint x: 650, endPoint y: 202, distance: 169.3
type input "9"
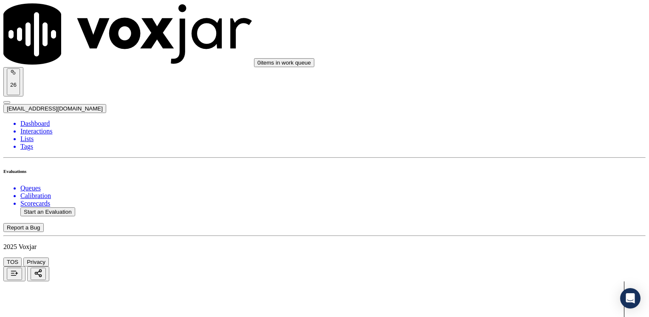
scroll to position [934, 0]
drag, startPoint x: 477, startPoint y: 174, endPoint x: 650, endPoint y: 173, distance: 172.3
type input "9"
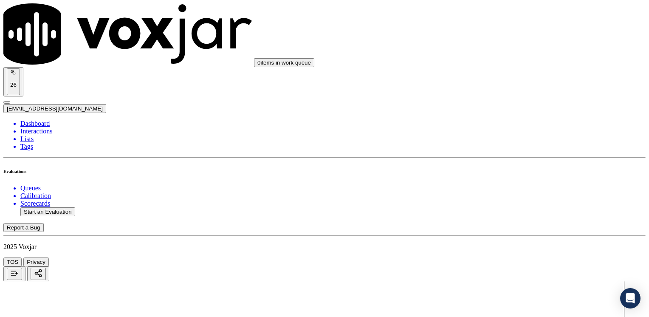
drag, startPoint x: 479, startPoint y: 217, endPoint x: 650, endPoint y: 211, distance: 170.7
type input "9"
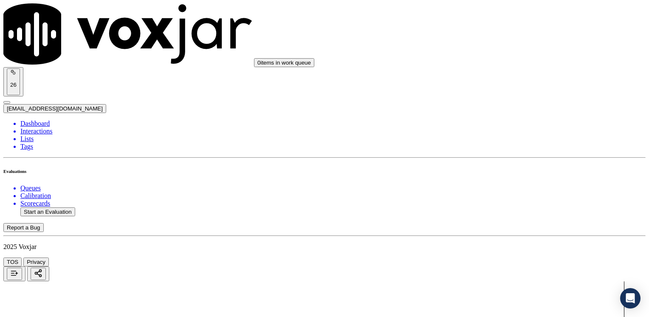
click at [44, 207] on button "Start an Evaluation" at bounding box center [47, 211] width 55 height 9
type input "20250818-140706_7085399575-[PERSON_NAME] 2 all.mp3"
type input "[PERSON_NAME]"
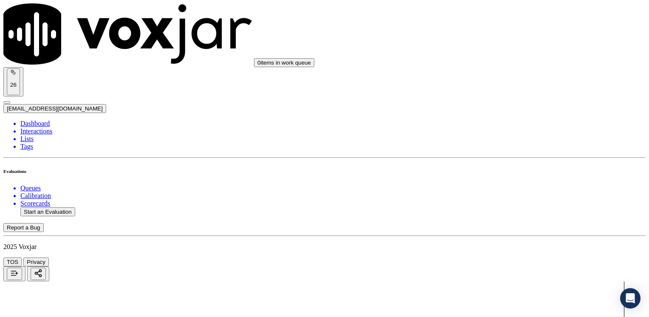
scroll to position [0, 0]
drag, startPoint x: 231, startPoint y: 169, endPoint x: 163, endPoint y: 164, distance: 68.1
type input "[PERSON_NAME]"
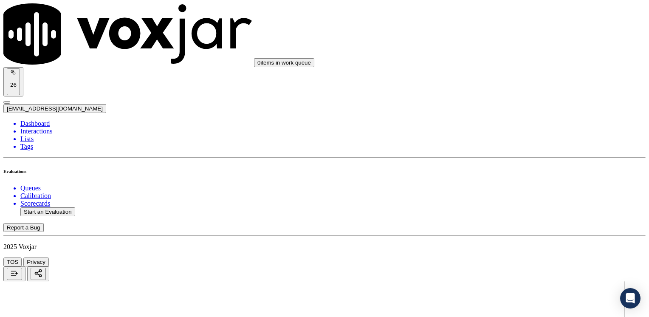
scroll to position [85, 0]
type input "[DATE]T22:55"
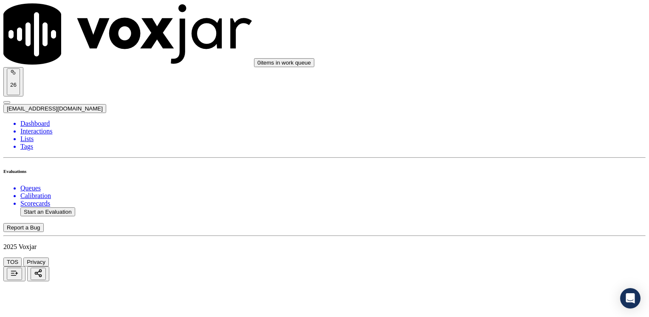
drag, startPoint x: 323, startPoint y: 79, endPoint x: 331, endPoint y: 73, distance: 10.3
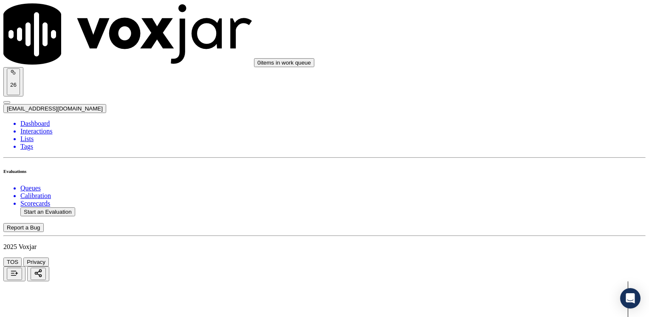
type input "7085399575"
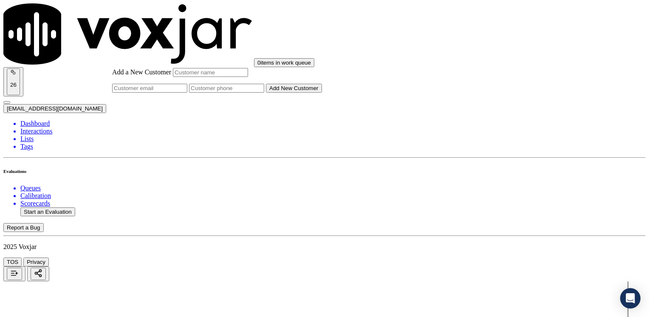
click at [264, 93] on input "Add a New Customer" at bounding box center [226, 88] width 75 height 9
paste input "7085399575"
type input "7085399575"
click at [248, 77] on input "Add a New Customer" at bounding box center [210, 72] width 75 height 9
paste input "[PERSON_NAME]"
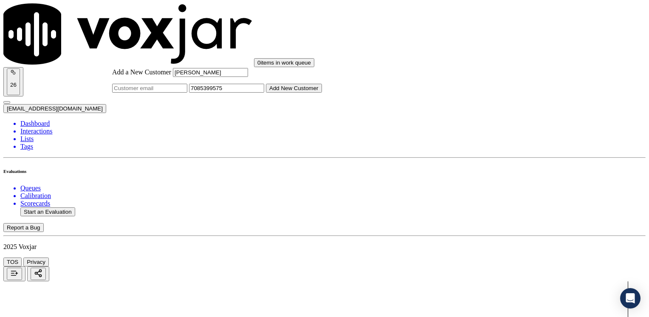
type input "[PERSON_NAME]"
click at [322, 93] on button "Add New Customer" at bounding box center [294, 88] width 56 height 9
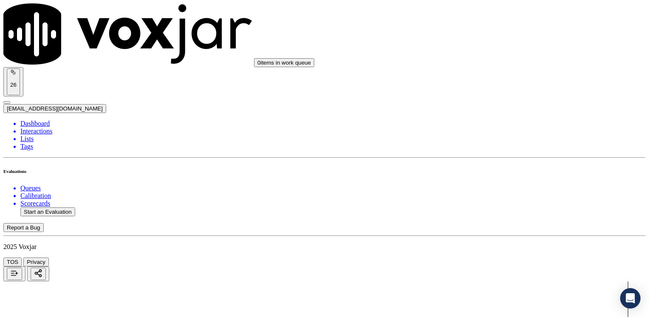
drag, startPoint x: 482, startPoint y: 133, endPoint x: 650, endPoint y: 147, distance: 168.2
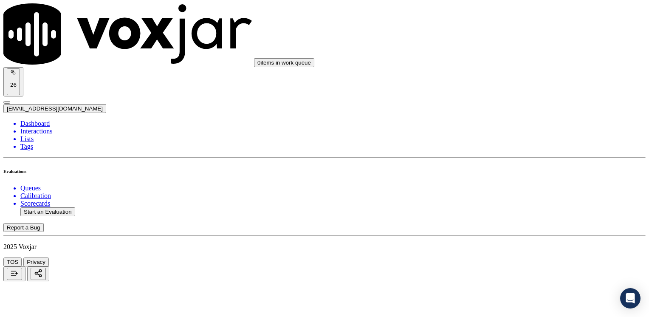
type input "4"
drag, startPoint x: 481, startPoint y: 159, endPoint x: 650, endPoint y: 164, distance: 168.6
type input "9"
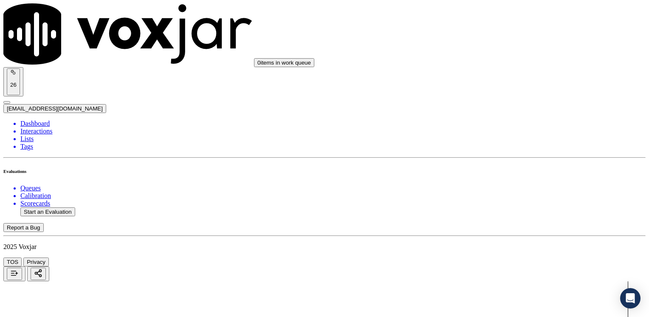
type textarea "Cx is getting high bills and wants to know why"
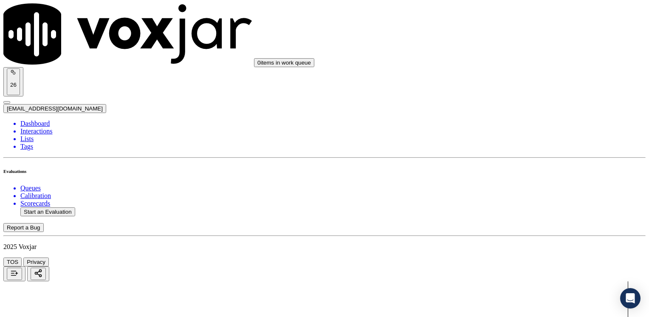
drag, startPoint x: 481, startPoint y: 202, endPoint x: 650, endPoint y: 199, distance: 169.0
type input "9"
drag, startPoint x: 481, startPoint y: 143, endPoint x: 650, endPoint y: 155, distance: 169.3
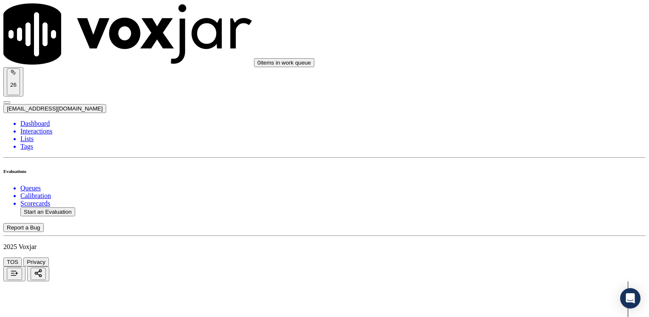
type input "9"
drag, startPoint x: 479, startPoint y: 143, endPoint x: 650, endPoint y: 143, distance: 171.0
type input "7"
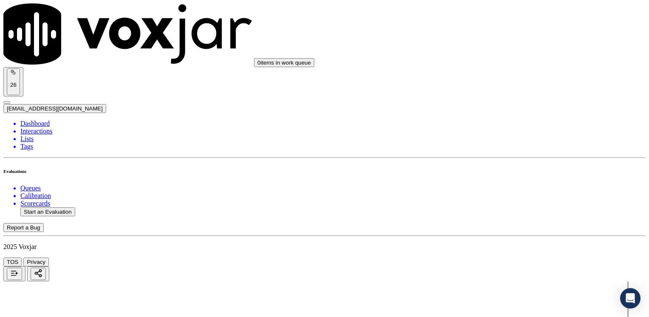
drag, startPoint x: 481, startPoint y: 199, endPoint x: 650, endPoint y: 224, distance: 170.3
type input "9"
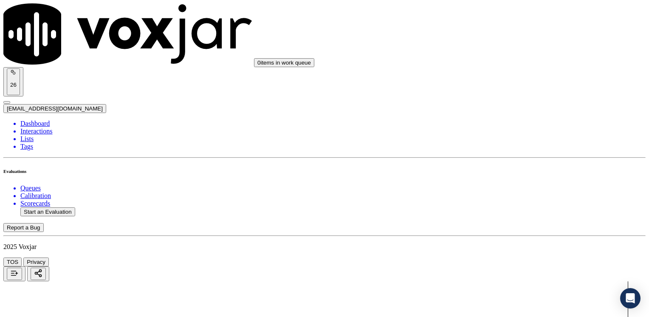
scroll to position [1316, 0]
drag, startPoint x: 560, startPoint y: 135, endPoint x: 638, endPoint y: 171, distance: 86.2
type input "2"
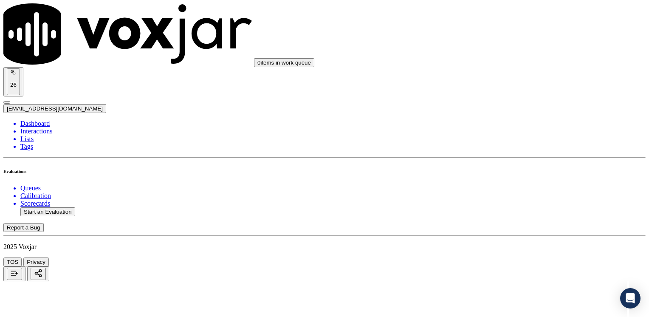
drag, startPoint x: 480, startPoint y: 108, endPoint x: 650, endPoint y: 108, distance: 170.2
type input "2"
drag, startPoint x: 480, startPoint y: 196, endPoint x: 648, endPoint y: 213, distance: 168.5
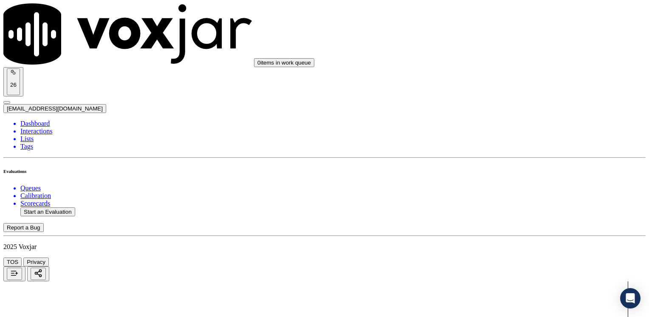
type input "5"
type input "8"
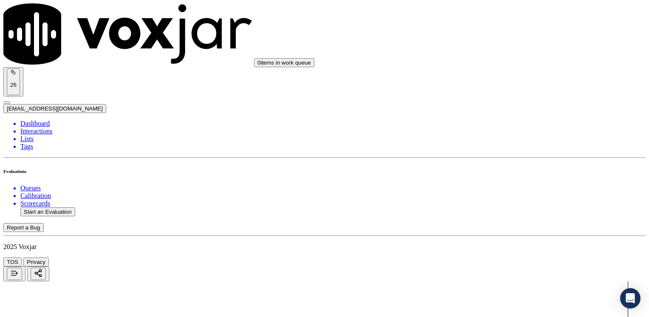
type textarea "m"
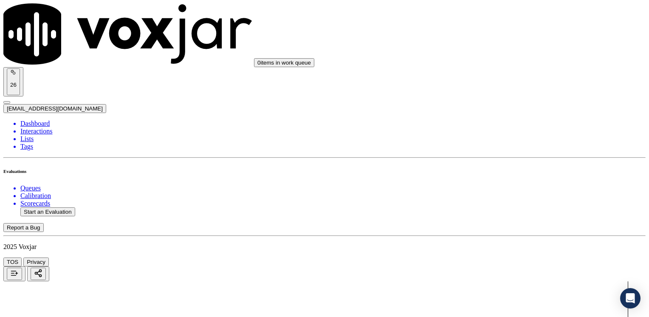
type textarea "Make sure to confirm full service address and the name as it appears on the bil…"
drag, startPoint x: 479, startPoint y: 176, endPoint x: 626, endPoint y: 174, distance: 147.3
type input "9"
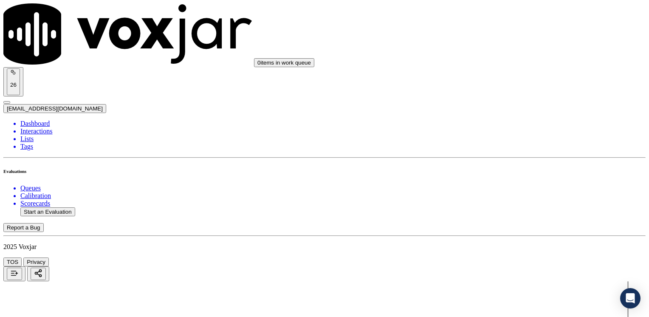
scroll to position [1131, 0]
drag, startPoint x: 482, startPoint y: 143, endPoint x: 650, endPoint y: 140, distance: 167.7
type input "10"
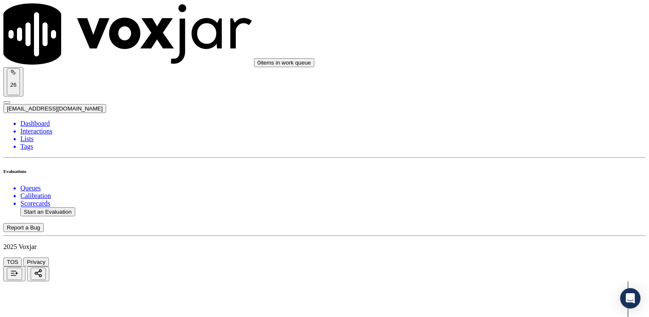
scroll to position [1513, 0]
click at [59, 207] on button "Start an Evaluation" at bounding box center [47, 211] width 55 height 9
type input "20250818-132219_9143103180-[PERSON_NAME] all (1).mp3"
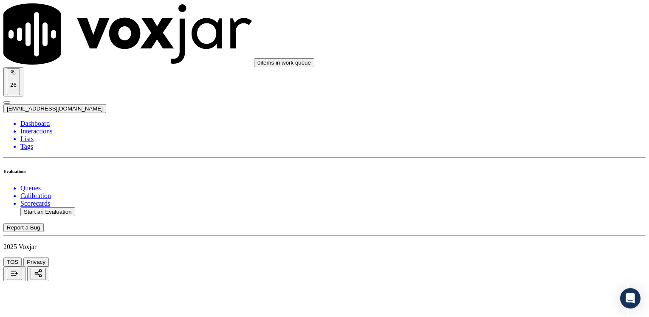
type input "YERALDIN"
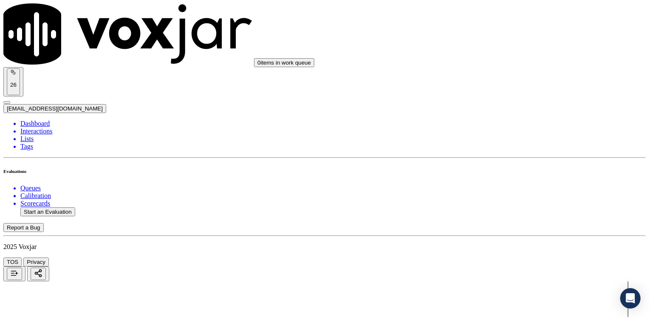
type input "[DATE]T23:00"
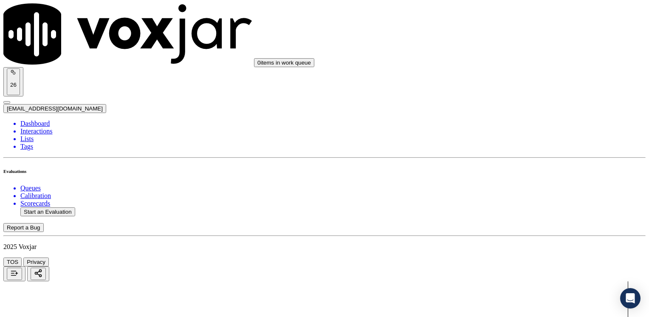
type input "9143103180"
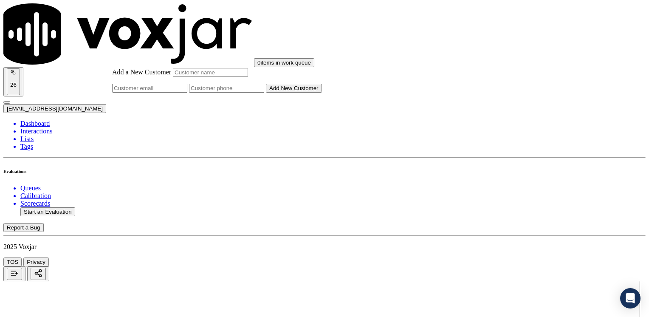
click at [264, 93] on input "Add a New Customer" at bounding box center [226, 88] width 75 height 9
paste input "9143103180"
type input "9143103180"
click at [248, 77] on input "Add a New Customer" at bounding box center [210, 72] width 75 height 9
paste input "[PERSON_NAME]"
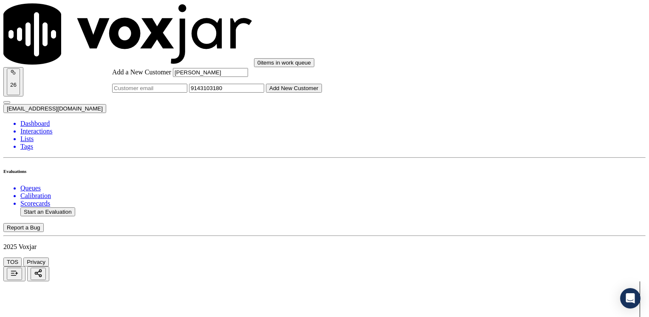
type input "[PERSON_NAME]"
click at [322, 93] on button "Add New Customer" at bounding box center [294, 88] width 56 height 9
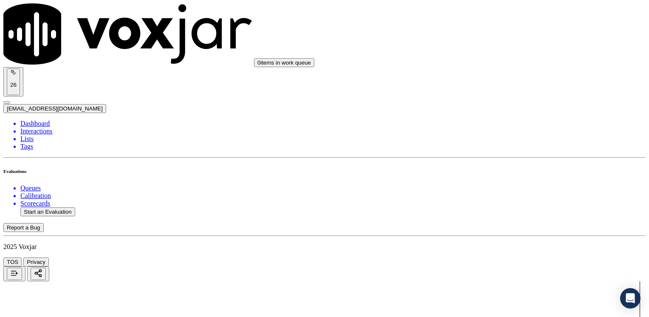
drag, startPoint x: 480, startPoint y: 135, endPoint x: 650, endPoint y: 135, distance: 169.3
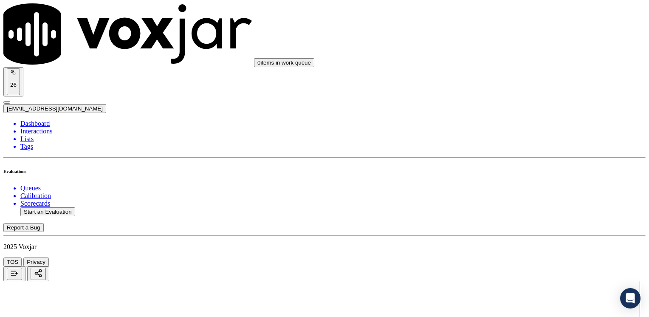
type input "4"
drag, startPoint x: 476, startPoint y: 120, endPoint x: 648, endPoint y: 121, distance: 171.9
type input "9"
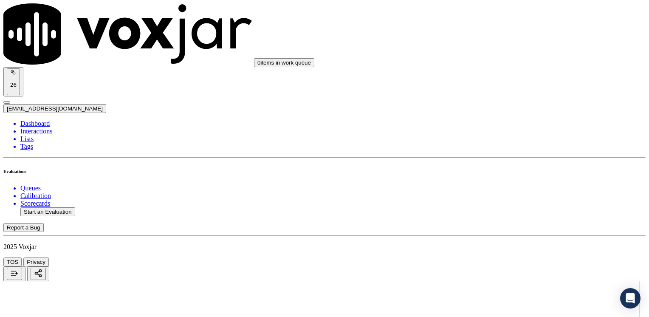
drag, startPoint x: 480, startPoint y: 160, endPoint x: 650, endPoint y: 178, distance: 170.7
type input "9"
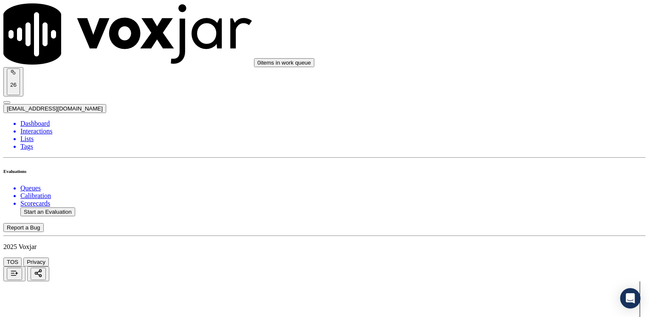
drag, startPoint x: 482, startPoint y: 147, endPoint x: 650, endPoint y: 142, distance: 168.1
type input "9"
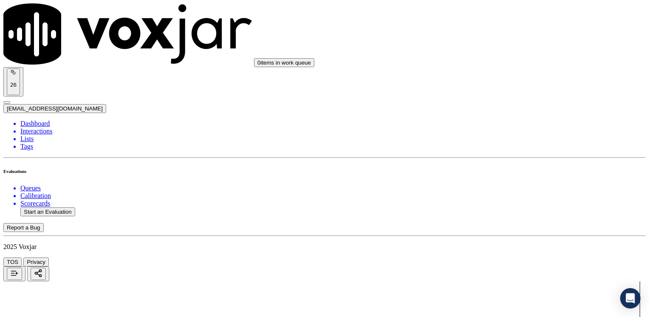
drag, startPoint x: 482, startPoint y: 160, endPoint x: 650, endPoint y: 160, distance: 168.1
type input "9"
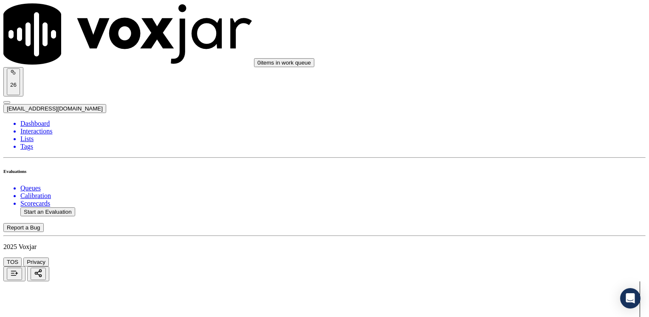
scroll to position [1061, 0]
type textarea "C"
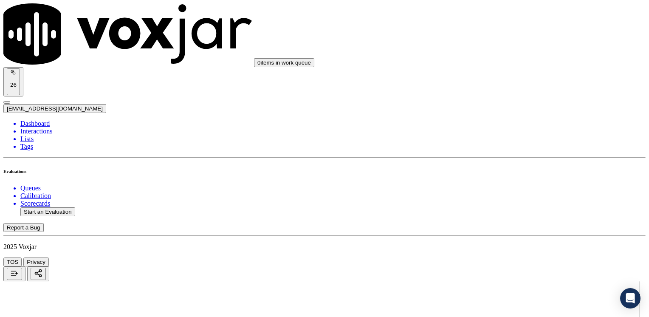
scroll to position [255, 0]
drag, startPoint x: 603, startPoint y: 118, endPoint x: 370, endPoint y: 131, distance: 233.8
type input "0"
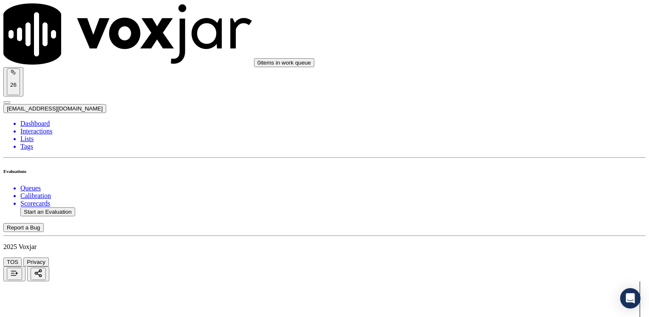
drag, startPoint x: 480, startPoint y: 230, endPoint x: 650, endPoint y: 230, distance: 169.3
type input "7"
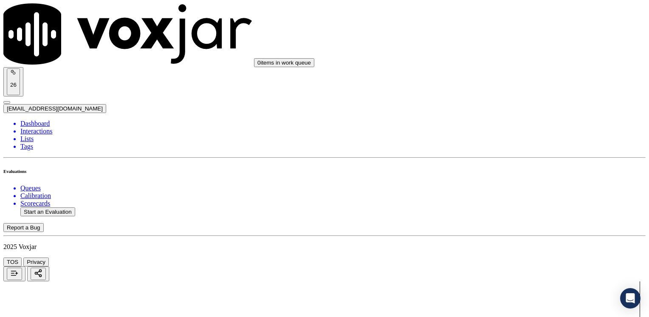
scroll to position [891, 0]
drag, startPoint x: 480, startPoint y: 217, endPoint x: 650, endPoint y: 207, distance: 169.6
type input "9"
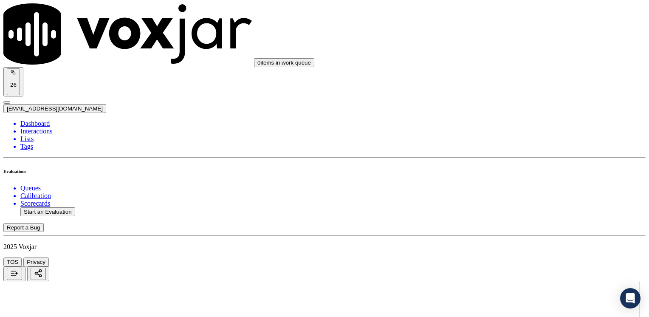
drag, startPoint x: 482, startPoint y: 158, endPoint x: 639, endPoint y: 169, distance: 157.4
type input "9"
drag, startPoint x: 480, startPoint y: 174, endPoint x: 637, endPoint y: 172, distance: 157.0
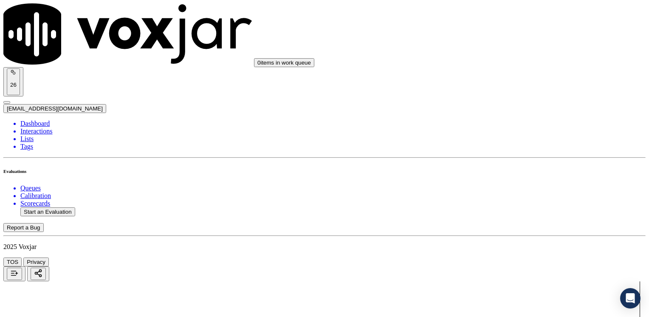
type input "2"
drag, startPoint x: 483, startPoint y: 196, endPoint x: 650, endPoint y: 194, distance: 166.4
type input "2"
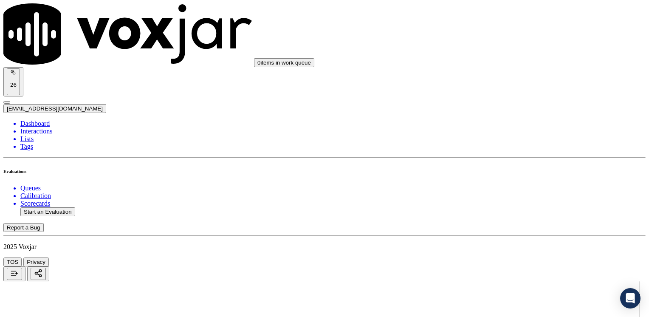
drag, startPoint x: 477, startPoint y: 198, endPoint x: 648, endPoint y: 194, distance: 170.7
type input "5"
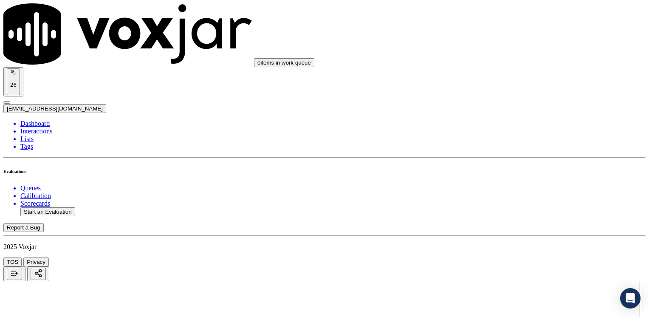
scroll to position [255, 0]
type textarea "I"
type textarea "Cx intial concern is to contact with the company "Optimus""
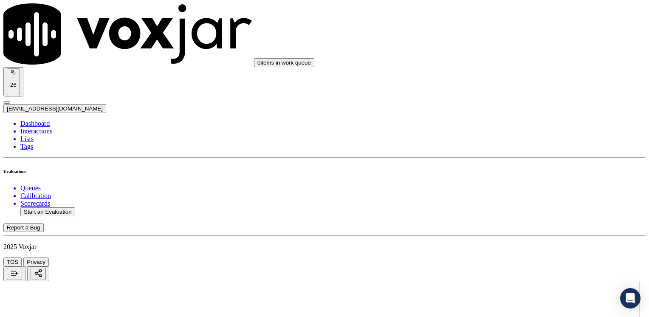
scroll to position [1468, 0]
type input "3"
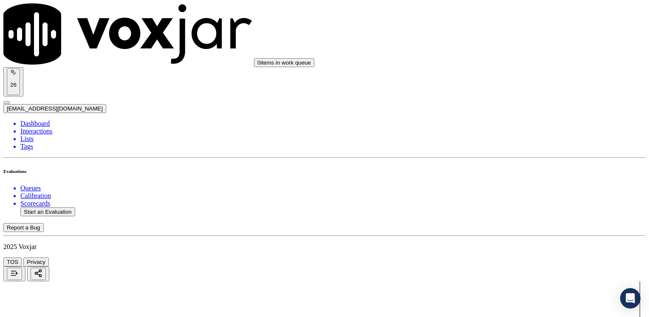
type textarea "A"
type textarea "When cx makes some comments, agent does not really reply or answer to customer …"
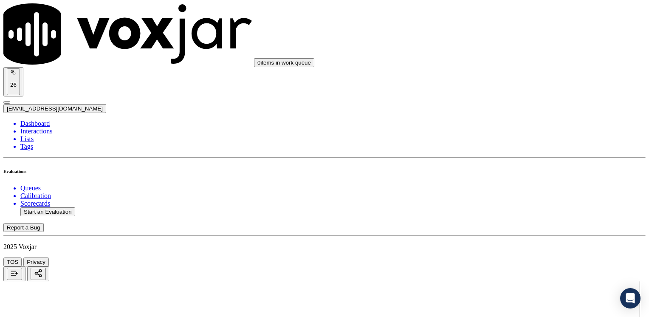
scroll to position [959, 0]
drag, startPoint x: 591, startPoint y: 147, endPoint x: 640, endPoint y: 153, distance: 49.6
type input "9"
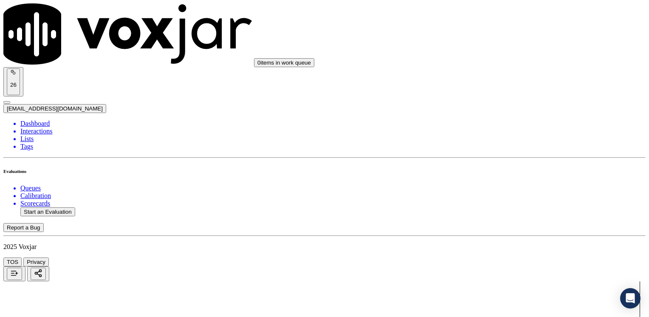
scroll to position [322, 0]
type textarea "Did we solve cx initial concern?"
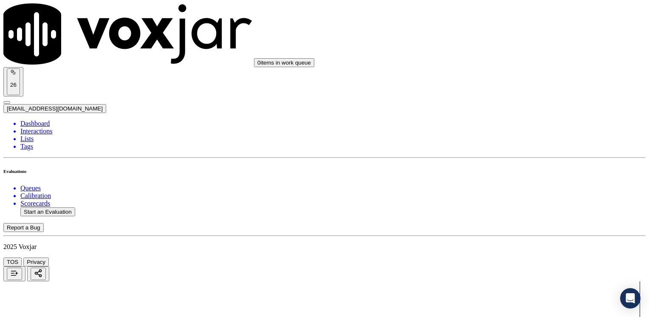
click at [61, 207] on button "Start an Evaluation" at bounding box center [47, 211] width 55 height 9
type input "20250818-161012_9293869725-[PERSON_NAME] all.mp3"
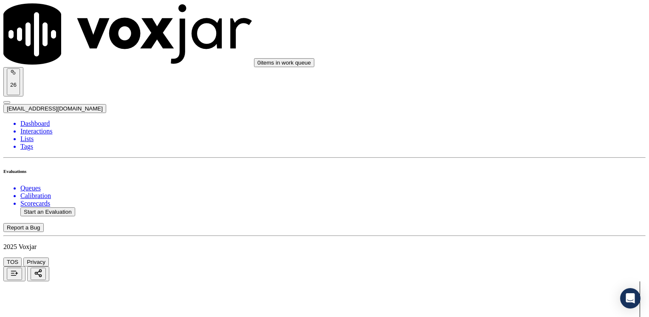
type input "[PERSON_NAME]"
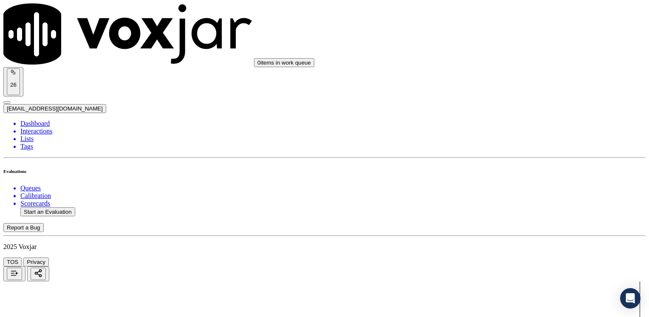
type input "[DATE]T23:16"
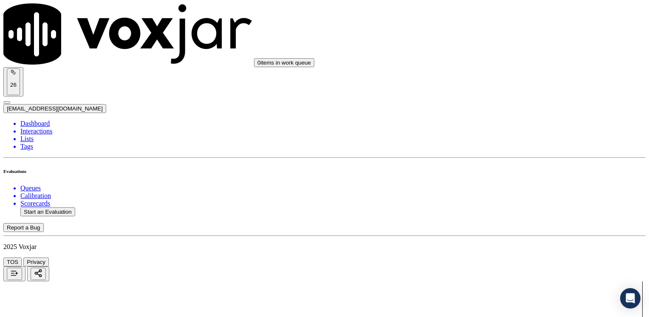
paste input "9293869725"
type input "9293869725"
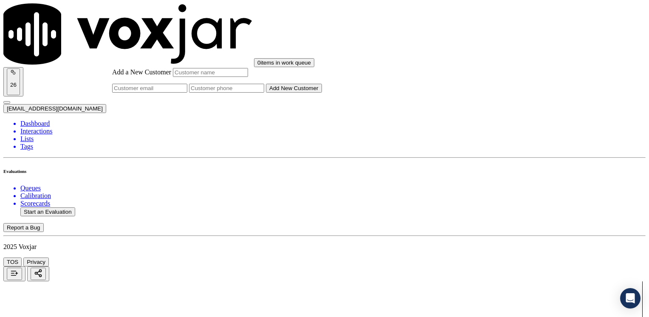
click at [264, 93] on input "Add a New Customer" at bounding box center [226, 88] width 75 height 9
paste input "9293869725"
type input "9293869725"
click at [248, 77] on input "Add a New Customer" at bounding box center [210, 72] width 75 height 9
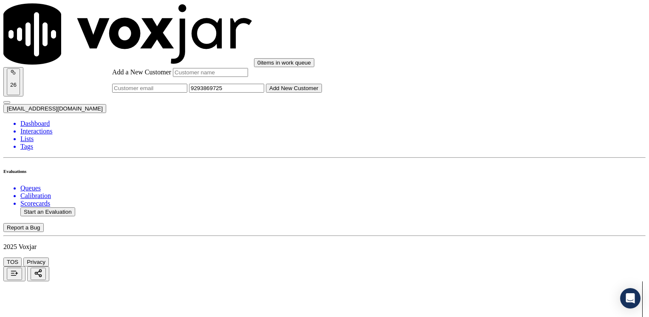
paste input "[PERSON_NAME]"
type input "[PERSON_NAME]"
click at [322, 93] on button "Add New Customer" at bounding box center [294, 88] width 56 height 9
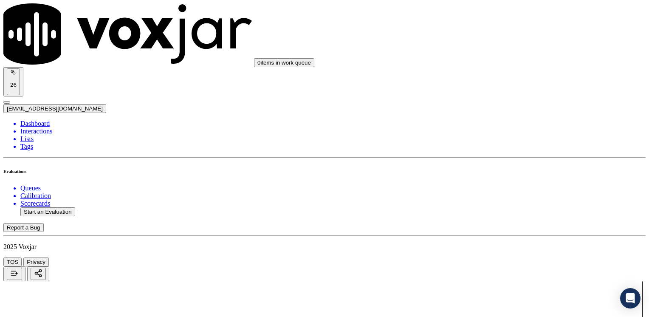
drag, startPoint x: 397, startPoint y: 284, endPoint x: 399, endPoint y: 278, distance: 7.0
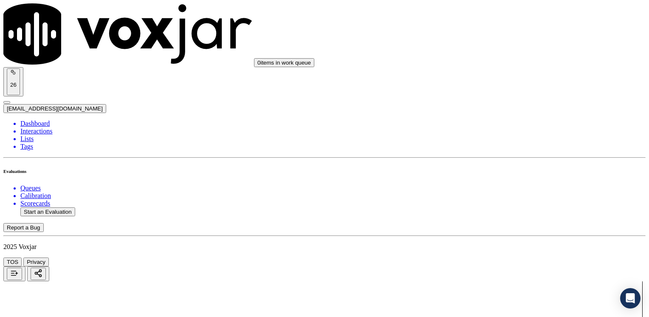
drag, startPoint x: 479, startPoint y: 136, endPoint x: 563, endPoint y: 236, distance: 130.1
type input "4"
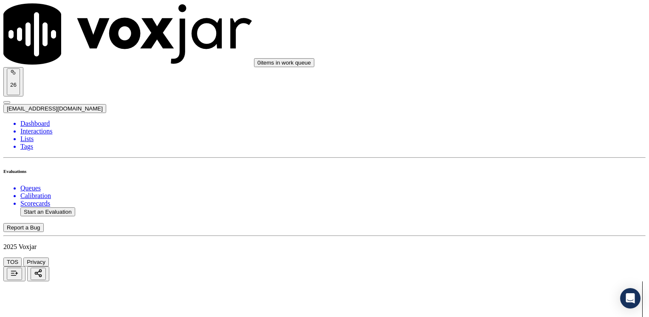
drag, startPoint x: 477, startPoint y: 115, endPoint x: 650, endPoint y: 140, distance: 174.0
type input "9"
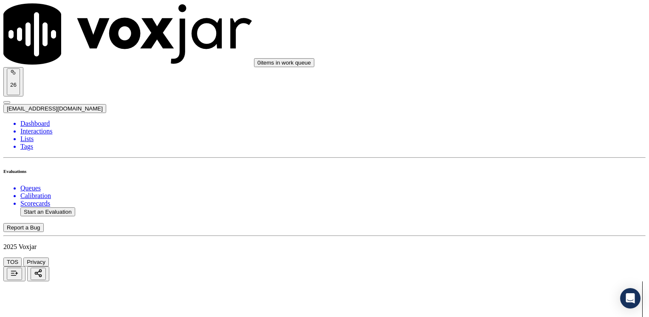
type textarea "Cx wants to set a payment agreement"
drag, startPoint x: 479, startPoint y: 168, endPoint x: 650, endPoint y: 181, distance: 171.5
type input "10"
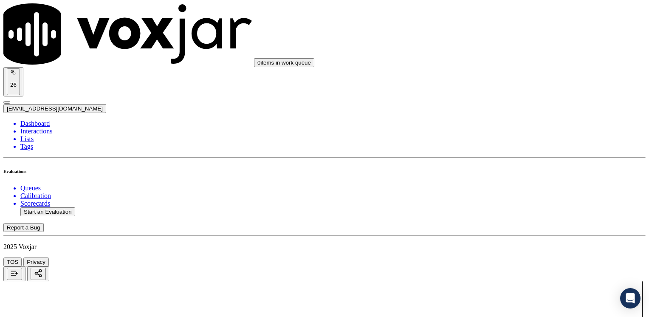
scroll to position [1188, 0]
drag, startPoint x: 480, startPoint y: 157, endPoint x: 650, endPoint y: 158, distance: 169.3
type input "9"
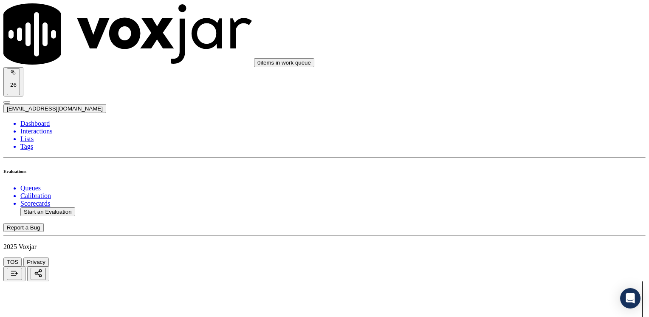
drag, startPoint x: 481, startPoint y: 178, endPoint x: 643, endPoint y: 178, distance: 162.6
type input "2"
drag, startPoint x: 479, startPoint y: 107, endPoint x: 650, endPoint y: 130, distance: 172.1
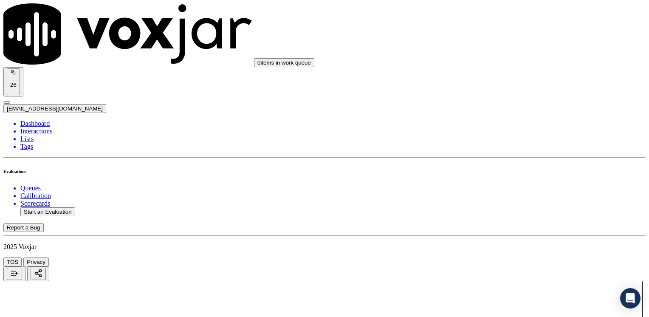
type input "2"
drag, startPoint x: 484, startPoint y: 222, endPoint x: 650, endPoint y: 228, distance: 166.0
type input "5"
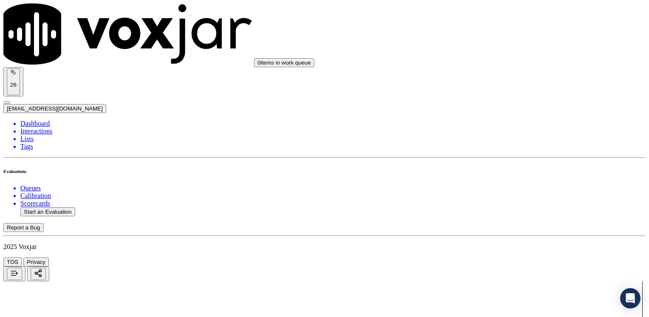
scroll to position [340, 0]
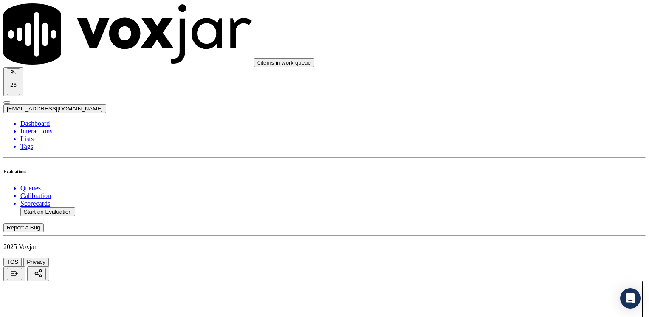
type textarea "Cx wants to set a payment agreement Cx has a pending balance $1458.68"
drag, startPoint x: 479, startPoint y: 115, endPoint x: 639, endPoint y: 129, distance: 160.5
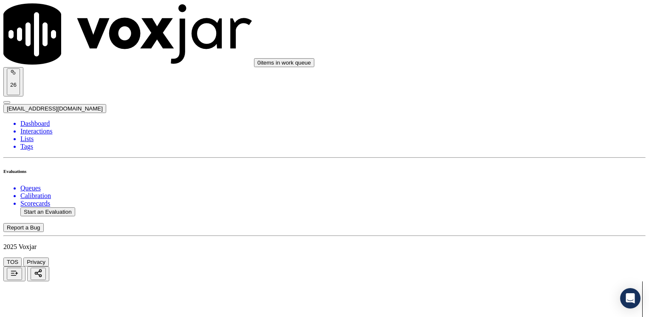
drag, startPoint x: 608, startPoint y: 115, endPoint x: 360, endPoint y: 116, distance: 248.3
drag, startPoint x: 603, startPoint y: 117, endPoint x: 390, endPoint y: 119, distance: 212.2
type input "0"
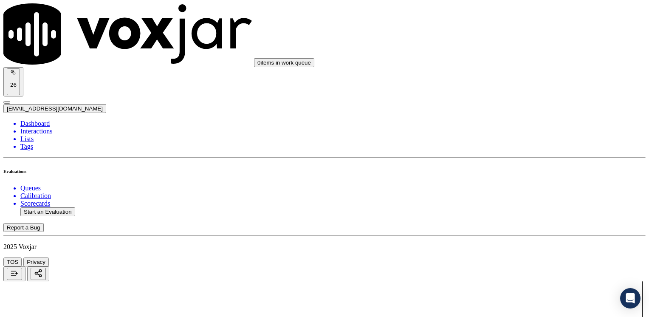
drag, startPoint x: 479, startPoint y: 188, endPoint x: 650, endPoint y: 184, distance: 171.1
type input "9"
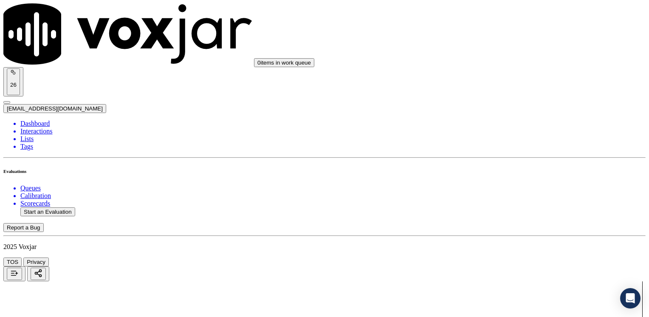
scroll to position [849, 0]
type input "8"
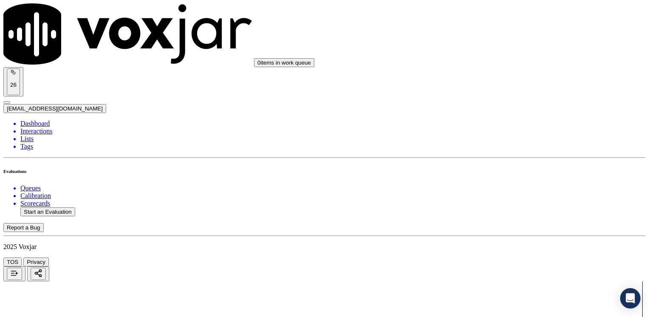
drag, startPoint x: 509, startPoint y: 148, endPoint x: 514, endPoint y: 138, distance: 11.4
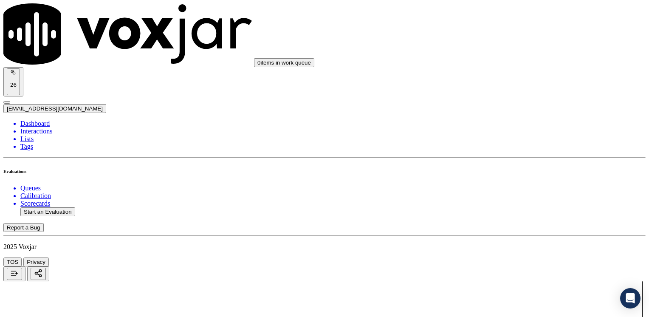
drag, startPoint x: 588, startPoint y: 215, endPoint x: 567, endPoint y: 223, distance: 22.9
type textarea "Make sure to confirm full service address before reading the script"
drag, startPoint x: 482, startPoint y: 150, endPoint x: 650, endPoint y: 150, distance: 168.1
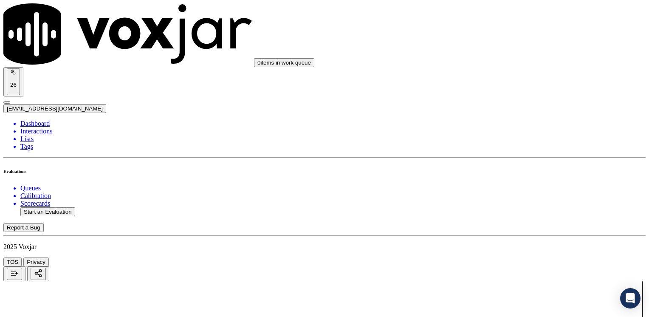
type input "7"
drag, startPoint x: 482, startPoint y: 138, endPoint x: 650, endPoint y: 138, distance: 167.6
type input "9"
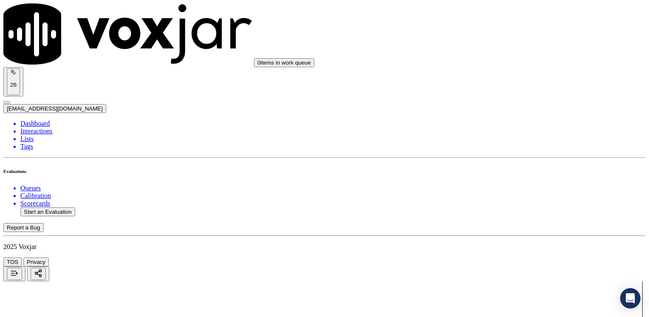
drag, startPoint x: 482, startPoint y: 171, endPoint x: 650, endPoint y: 171, distance: 168.1
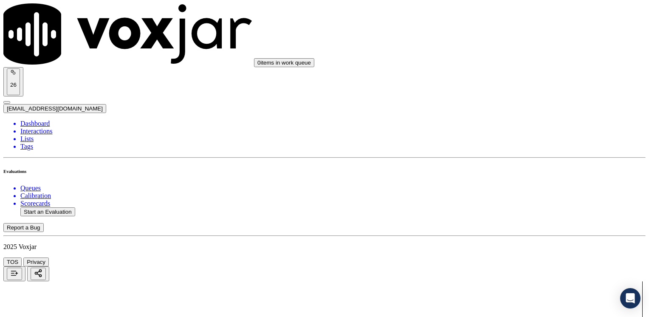
scroll to position [1513, 0]
click at [52, 207] on button "Start an Evaluation" at bounding box center [47, 211] width 55 height 9
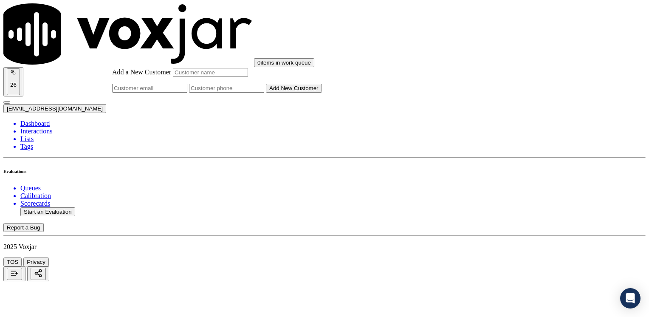
click at [264, 93] on input "Add a New Customer" at bounding box center [226, 88] width 75 height 9
paste input "8574684907"
click at [248, 77] on input "Add a New Customer" at bounding box center [210, 72] width 75 height 9
paste input "[PERSON_NAME]"
click at [322, 93] on button "Add New Customer" at bounding box center [294, 88] width 56 height 9
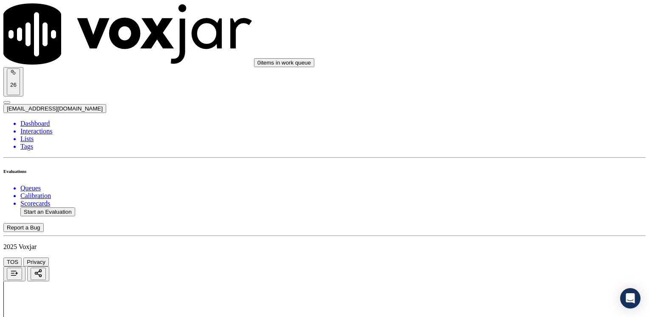
drag, startPoint x: 480, startPoint y: 145, endPoint x: 648, endPoint y: 146, distance: 167.6
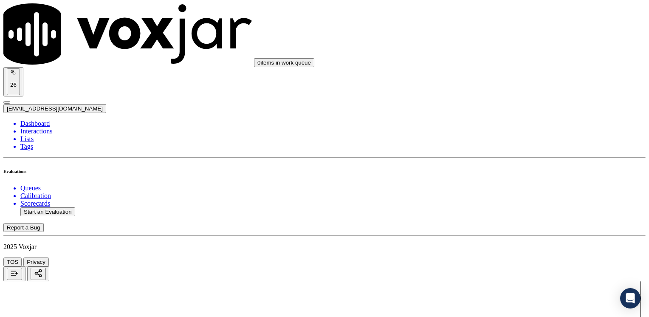
drag, startPoint x: 481, startPoint y: 247, endPoint x: 650, endPoint y: 237, distance: 168.8
drag, startPoint x: 479, startPoint y: 167, endPoint x: 650, endPoint y: 151, distance: 171.4
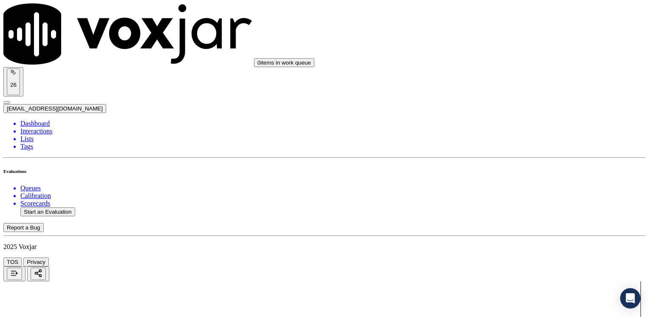
drag, startPoint x: 481, startPoint y: 159, endPoint x: 650, endPoint y: 159, distance: 168.5
drag, startPoint x: 479, startPoint y: 275, endPoint x: 648, endPoint y: 253, distance: 170.8
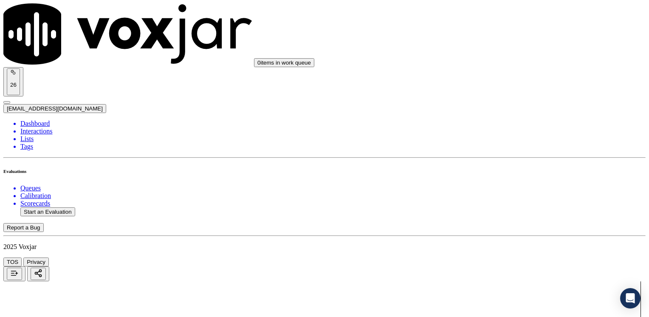
drag, startPoint x: 604, startPoint y: 159, endPoint x: 415, endPoint y: 168, distance: 189.1
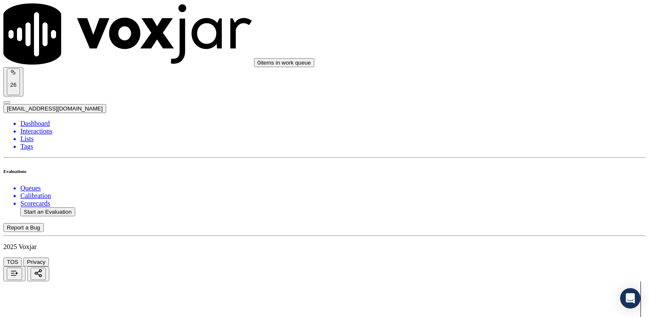
drag, startPoint x: 480, startPoint y: 261, endPoint x: 630, endPoint y: 258, distance: 149.4
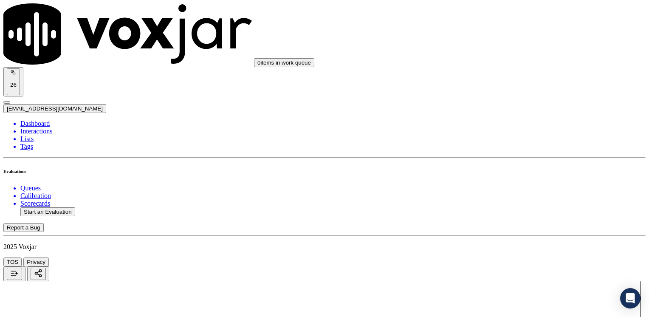
drag, startPoint x: 481, startPoint y: 208, endPoint x: 650, endPoint y: 196, distance: 169.3
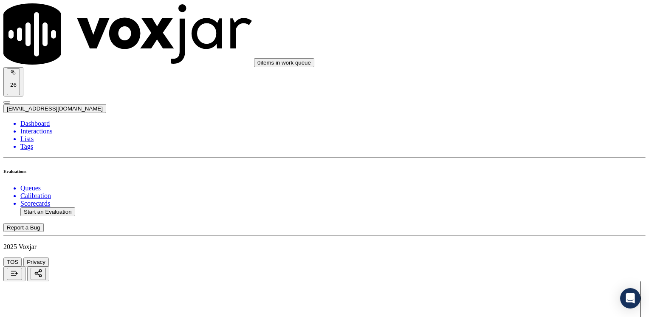
click at [54, 207] on button "Start an Evaluation" at bounding box center [47, 211] width 55 height 9
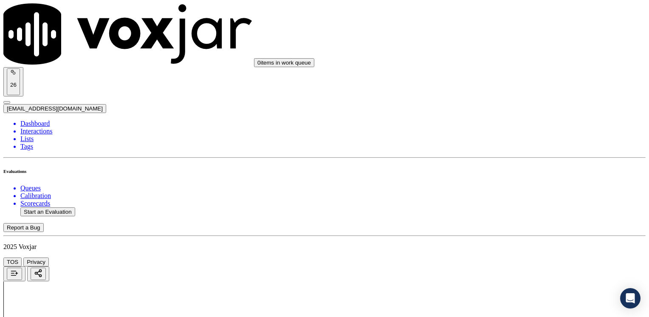
drag, startPoint x: 479, startPoint y: 143, endPoint x: 648, endPoint y: 166, distance: 170.4
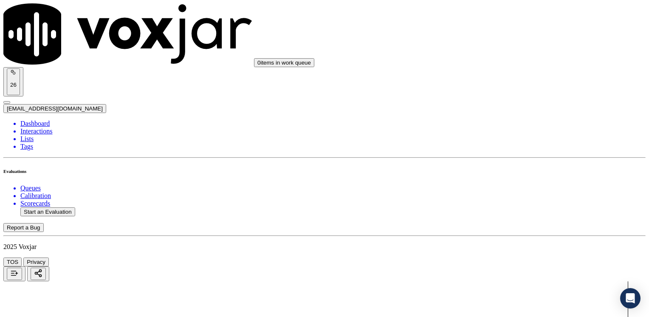
drag, startPoint x: 481, startPoint y: 246, endPoint x: 648, endPoint y: 206, distance: 171.9
drag, startPoint x: 483, startPoint y: 149, endPoint x: 650, endPoint y: 117, distance: 170.2
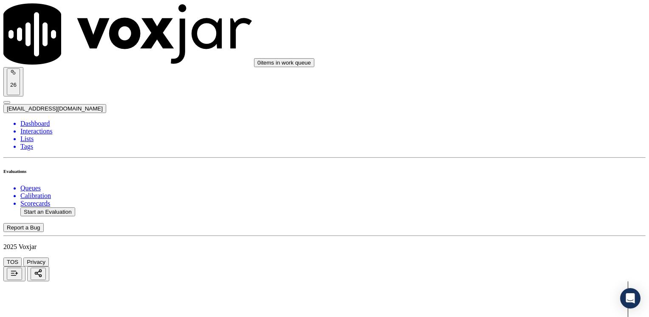
scroll to position [297, 0]
drag, startPoint x: 481, startPoint y: 167, endPoint x: 650, endPoint y: 167, distance: 168.9
drag, startPoint x: 481, startPoint y: 163, endPoint x: 650, endPoint y: 159, distance: 169.0
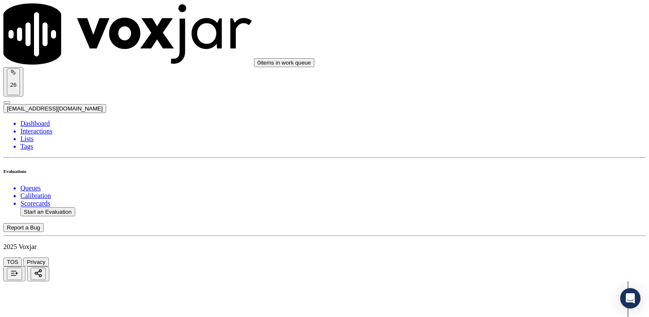
drag, startPoint x: 480, startPoint y: 191, endPoint x: 648, endPoint y: 166, distance: 170.3
